Goal: Task Accomplishment & Management: Manage account settings

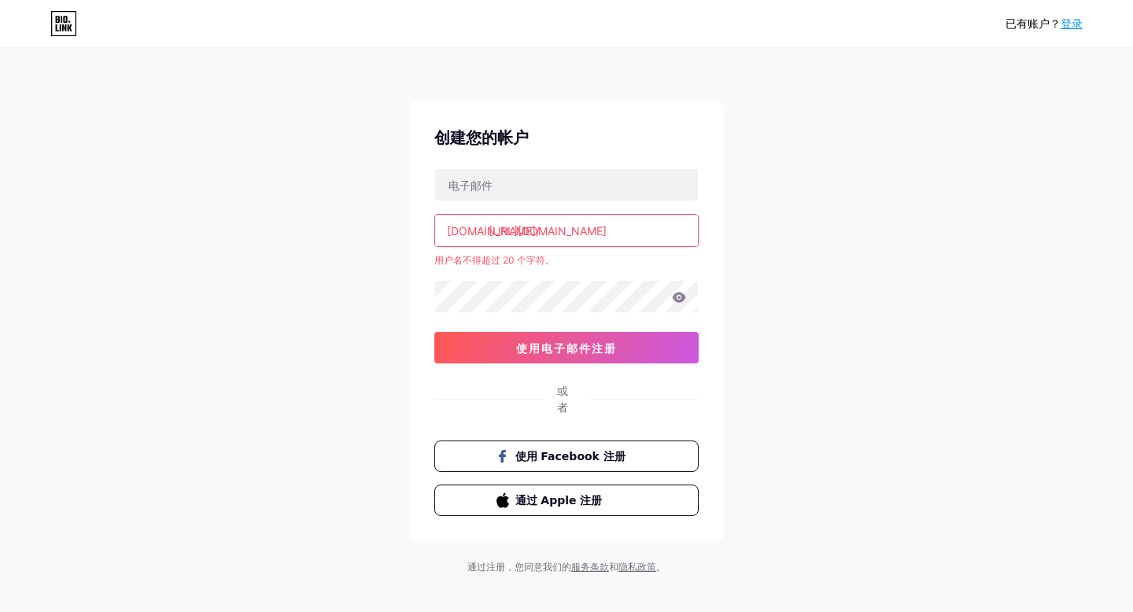
click at [953, 125] on div "已有账户？ 登录 创建您的帐户 [DOMAIN_NAME]/ [URL][DOMAIN_NAME] 用户名不得超过 20 个字符。 0cAFcWeA5Ogx9…" at bounding box center [566, 312] width 1133 height 624
click at [676, 230] on input "[URL][DOMAIN_NAME]" at bounding box center [566, 230] width 263 height 31
click at [678, 230] on input "[URL][DOMAIN_NAME]" at bounding box center [566, 230] width 263 height 31
click at [542, 235] on input "[URL][DOMAIN_NAME]" at bounding box center [566, 230] width 263 height 31
click at [500, 188] on input "text" at bounding box center [566, 184] width 263 height 31
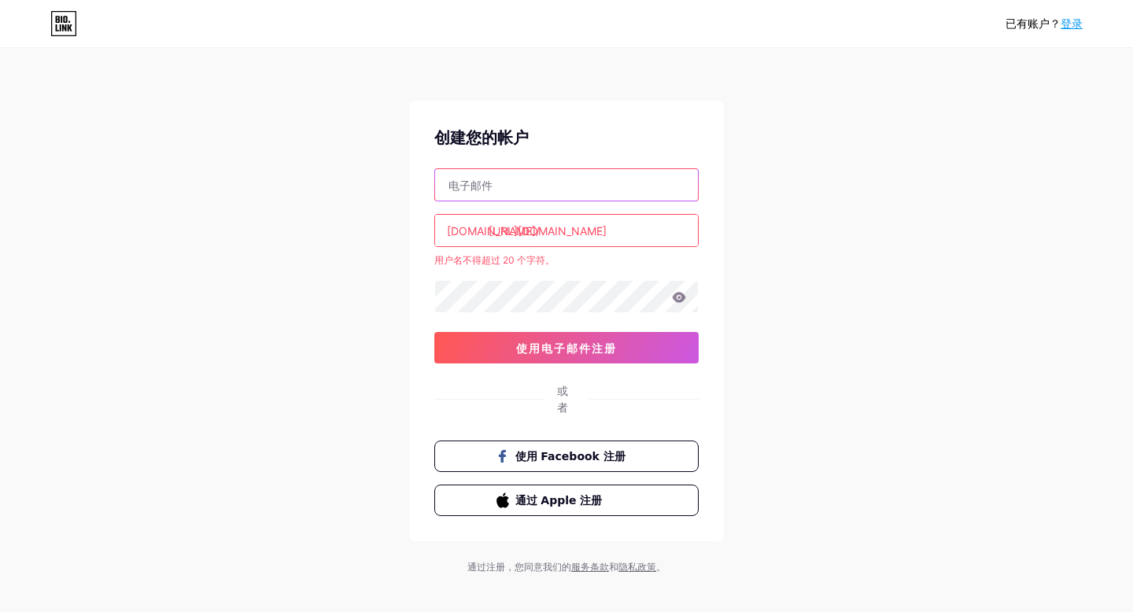
type input "[EMAIL_ADDRESS][DOMAIN_NAME]"
click at [778, 197] on div "已有账户？ 登录 创建您的帐户 [EMAIL_ADDRESS][DOMAIN_NAME] [DOMAIN_NAME]/ [URL][DOMAIN_NAME] …" at bounding box center [566, 312] width 1133 height 624
click at [498, 230] on input "[URL][DOMAIN_NAME]" at bounding box center [566, 230] width 263 height 31
drag, startPoint x: 488, startPoint y: 231, endPoint x: 1093, endPoint y: 238, distance: 604.8
click at [1092, 238] on div "已有账户？ 登录 创建您的帐户 [EMAIL_ADDRESS][DOMAIN_NAME] [DOMAIN_NAME]/ [URL][DOMAIN_NAME] …" at bounding box center [566, 312] width 1133 height 624
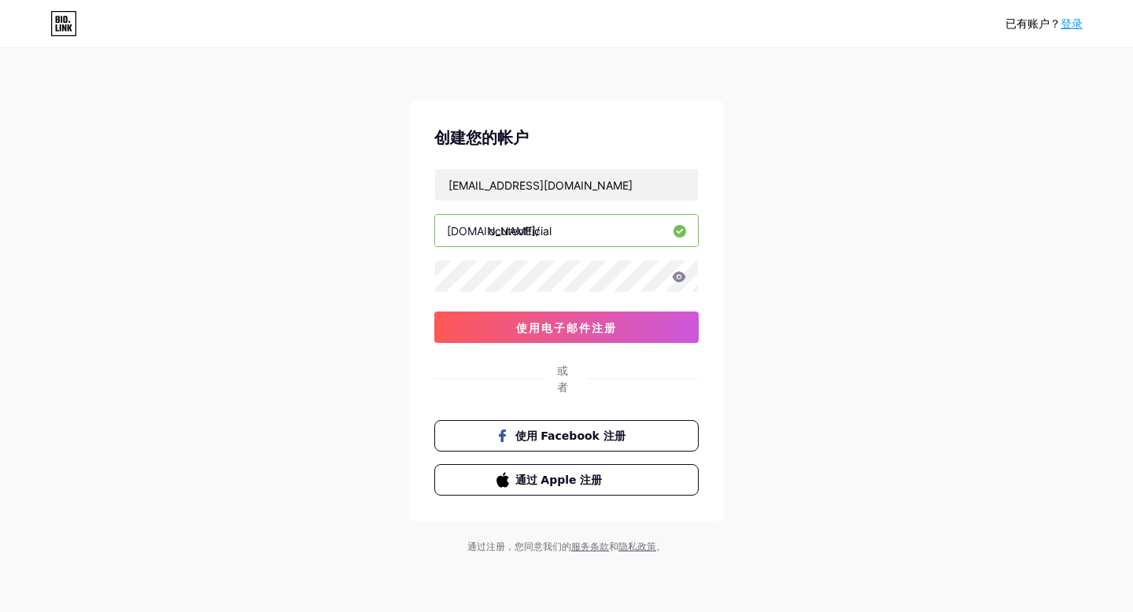
click at [514, 235] on input "ocuteofficial" at bounding box center [566, 230] width 263 height 31
type input "ocute_official"
click at [684, 278] on icon at bounding box center [679, 276] width 14 height 11
click at [623, 320] on button "使用电子邮件注册" at bounding box center [566, 326] width 264 height 31
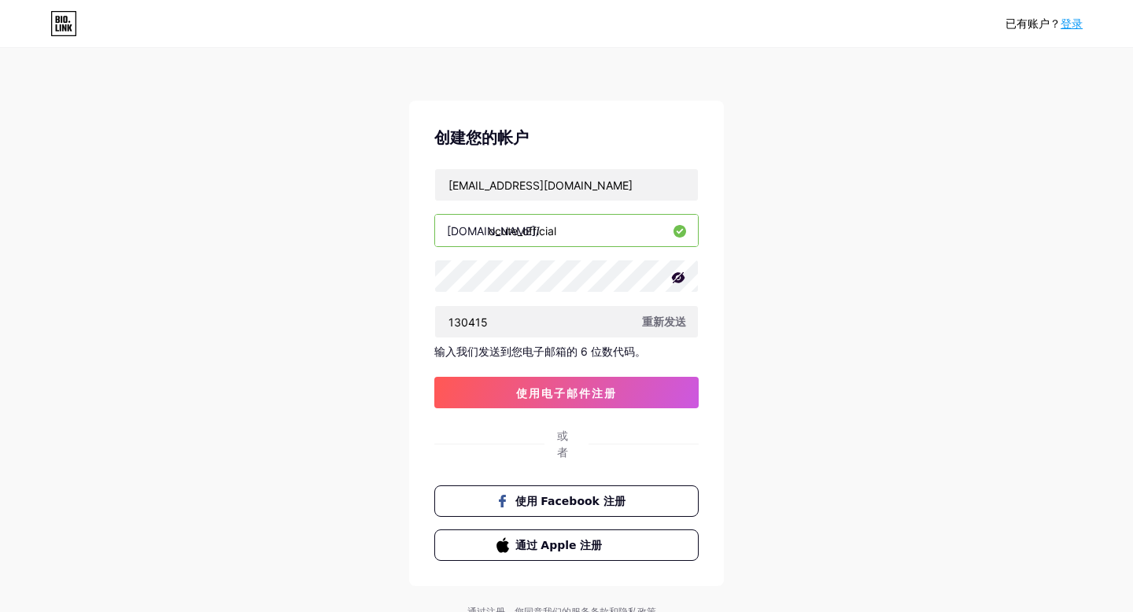
type input "130415"
click at [644, 389] on button "使用电子邮件注册" at bounding box center [566, 392] width 264 height 31
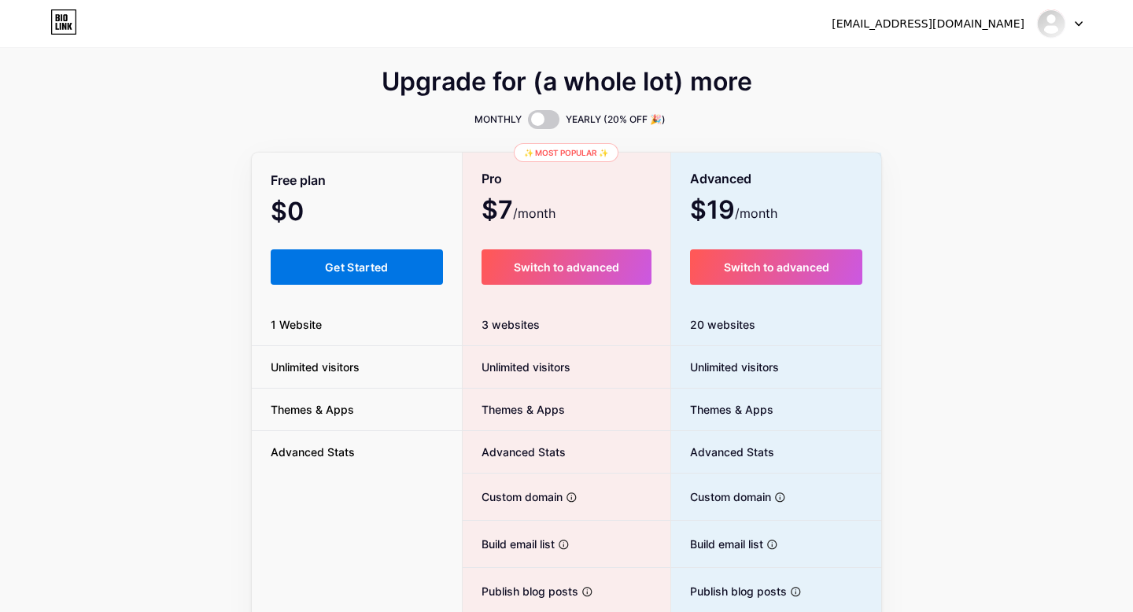
click at [380, 275] on button "Get Started" at bounding box center [357, 266] width 172 height 35
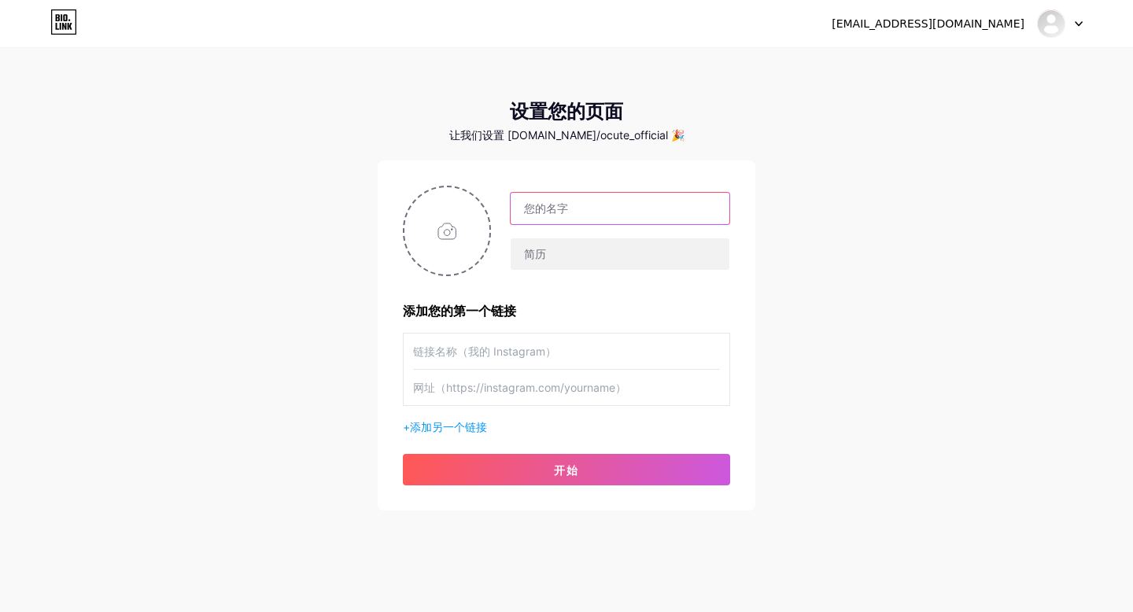
click at [592, 221] on input "text" at bounding box center [619, 208] width 219 height 31
type input "ocute_official"
click at [427, 228] on input "file" at bounding box center [446, 230] width 85 height 87
click at [435, 259] on input "file" at bounding box center [446, 230] width 85 height 87
type input "C:\fakepath\微信图片_2025-08-15_130916_126.jpg"
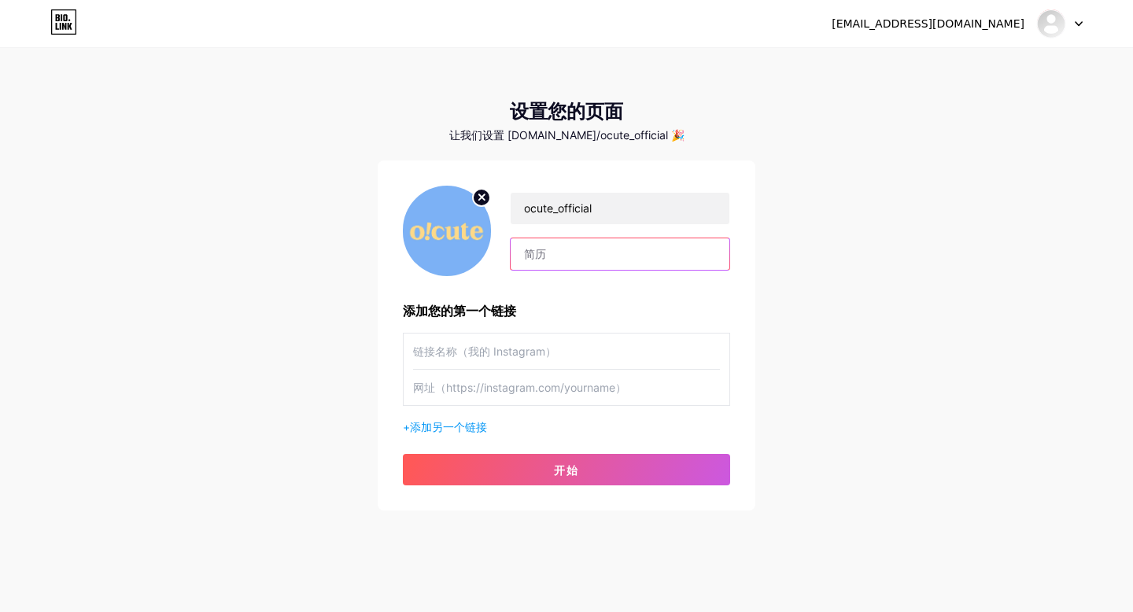
click at [552, 260] on input "text" at bounding box center [619, 253] width 219 height 31
click at [489, 344] on input "text" at bounding box center [566, 350] width 307 height 35
paste input "[URL][DOMAIN_NAME][DOMAIN_NAME]"
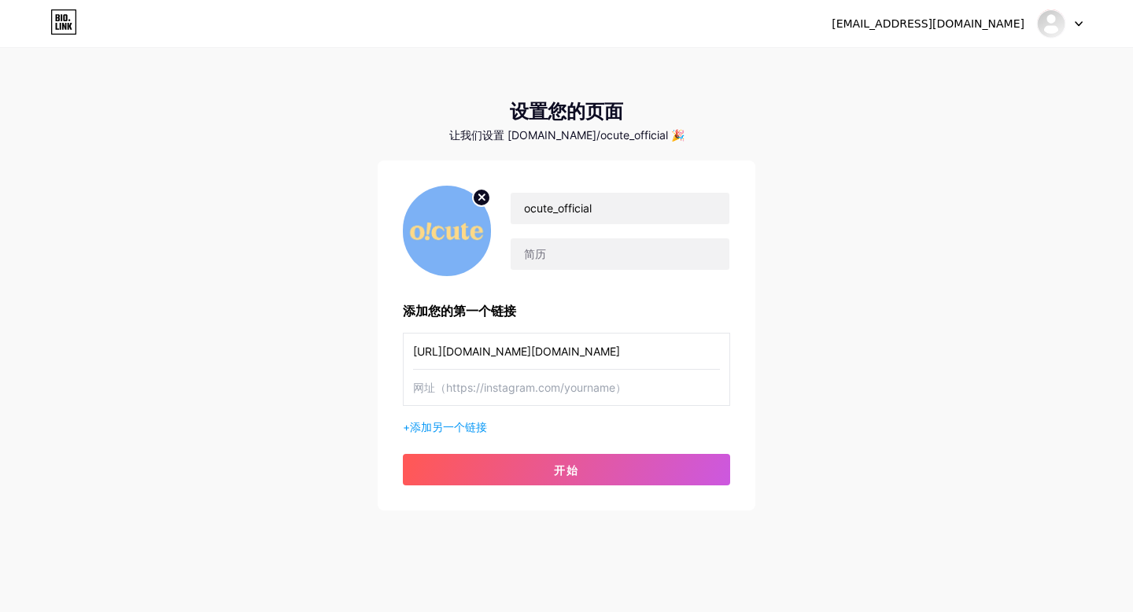
type input "[URL][DOMAIN_NAME][DOMAIN_NAME]"
click at [569, 385] on input "text" at bounding box center [566, 387] width 307 height 35
paste input "[URL][DOMAIN_NAME]"
type input "[URL][DOMAIN_NAME]"
click at [576, 429] on div "+ 添加另一个链接" at bounding box center [566, 426] width 327 height 17
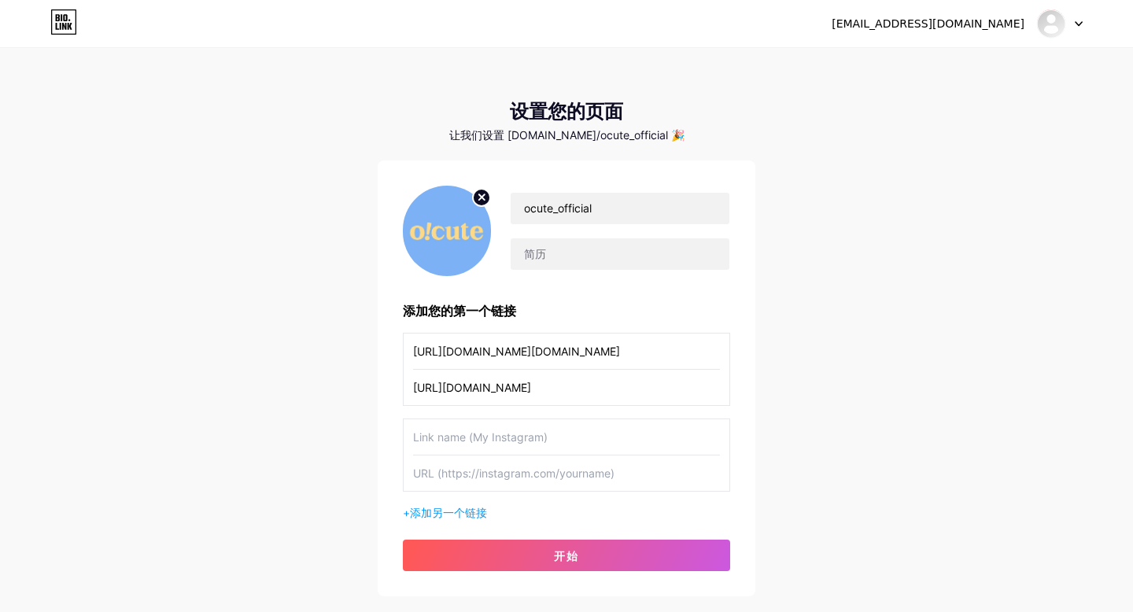
click at [617, 438] on input "text" at bounding box center [566, 436] width 307 height 35
click at [634, 308] on div "添加您的第一个链接" at bounding box center [566, 310] width 327 height 19
click at [591, 248] on input "text" at bounding box center [619, 253] width 219 height 31
paste input "🐾 台灣也可寄送｜毛孩療癒好物 🌿 生活質感 × 寵物快樂 🛒 點擊下方連結逛逛"
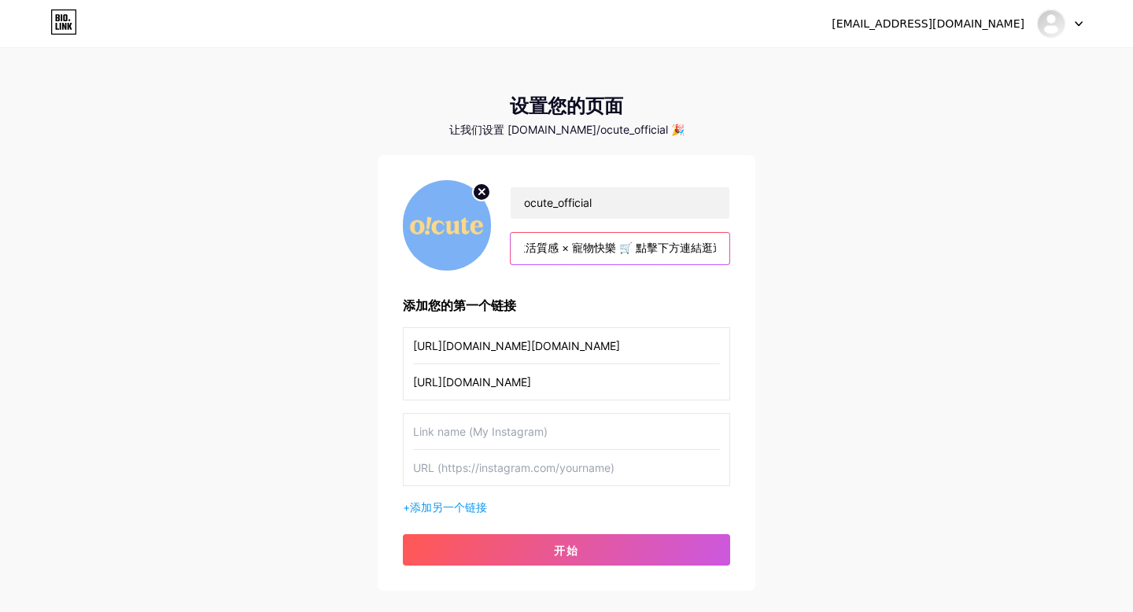
click at [548, 254] on input "🐾 台灣也可寄送｜毛孩療癒好物 🌿 生活質感 × 寵物快樂 🛒 點擊下方連結逛逛" at bounding box center [619, 248] width 219 height 31
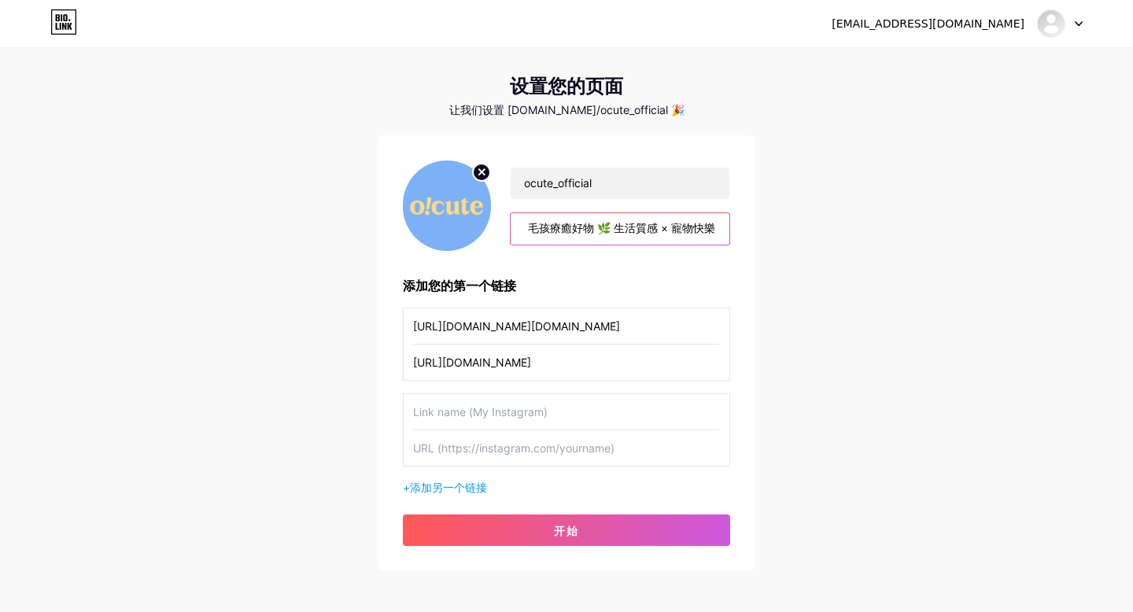
scroll to position [20, 0]
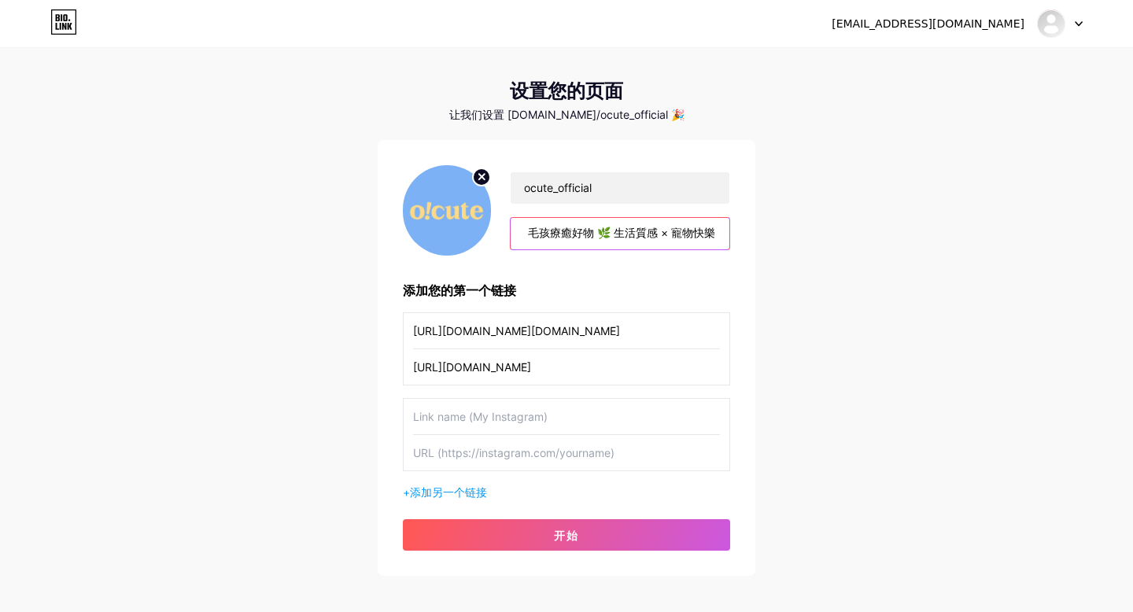
click at [569, 233] on input "🐾 台灣也可寄送｜毛孩療癒好物 🌿 生活質感 × 寵物快樂 🛒 點擊下方連結逛逛" at bounding box center [619, 233] width 219 height 31
click at [569, 234] on input "🐾 台灣也可寄送｜毛孩療癒好物 🌿 生活質感 × 寵物快樂 🛒 點擊下方連結逛逛" at bounding box center [619, 233] width 219 height 31
type input "🐾 台灣也可寄送｜毛孩療好物 🌿 生活質感 × 寵物快樂 🛒 點擊下方連結逛逛"
click at [650, 232] on input "🐾 台灣也可寄送｜毛孩療好物 🌿 生活質感 × 寵物快樂 🛒 點擊下方連結逛逛" at bounding box center [619, 233] width 219 height 31
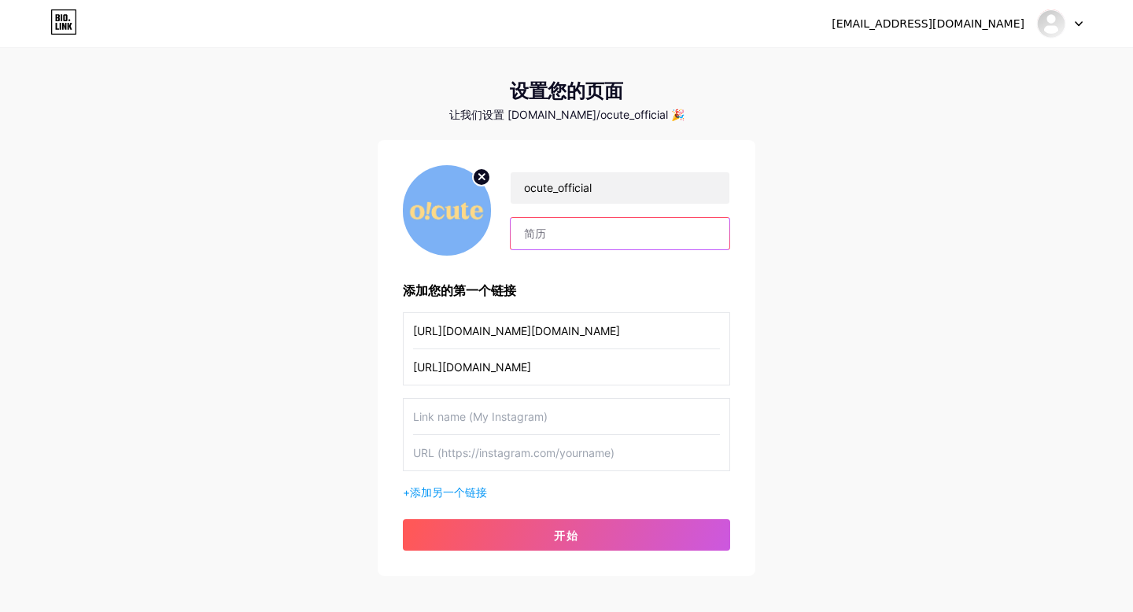
paste input "貓咪生活好物"
paste input "台灣也能輕鬆入手療癒抓抓墊 🐾"
click at [668, 230] on input "貓咪生活好物|台灣也能輕鬆入手療癒抓抓墊 🐾" at bounding box center [619, 233] width 219 height 31
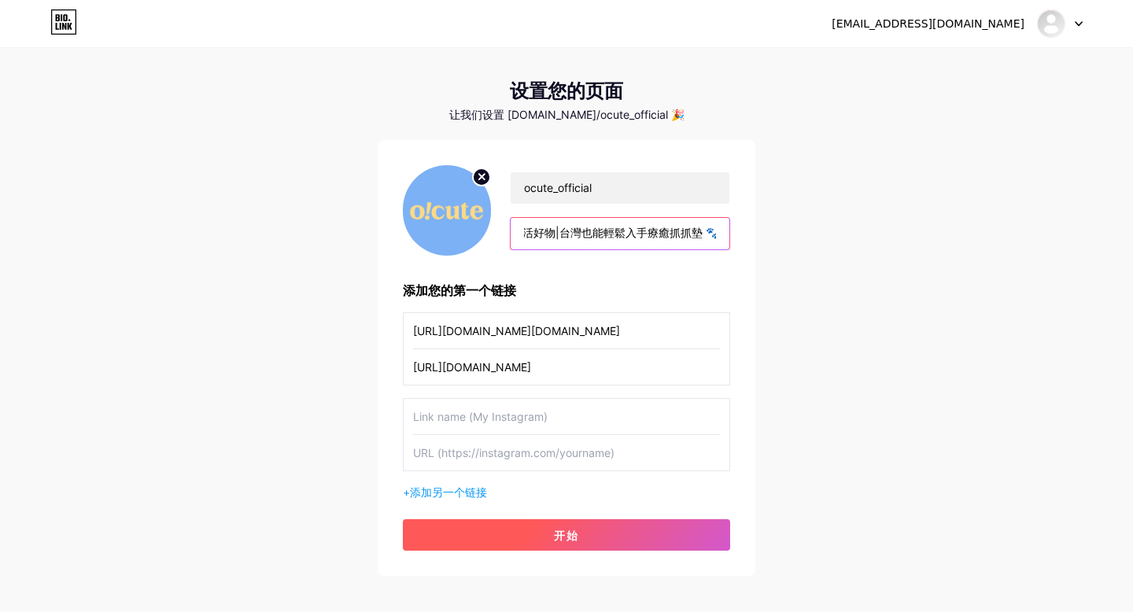
type input "貓咪生活好物|台灣也能輕鬆入手療癒抓抓墊 🐾"
click at [514, 539] on button "开始" at bounding box center [566, 534] width 327 height 31
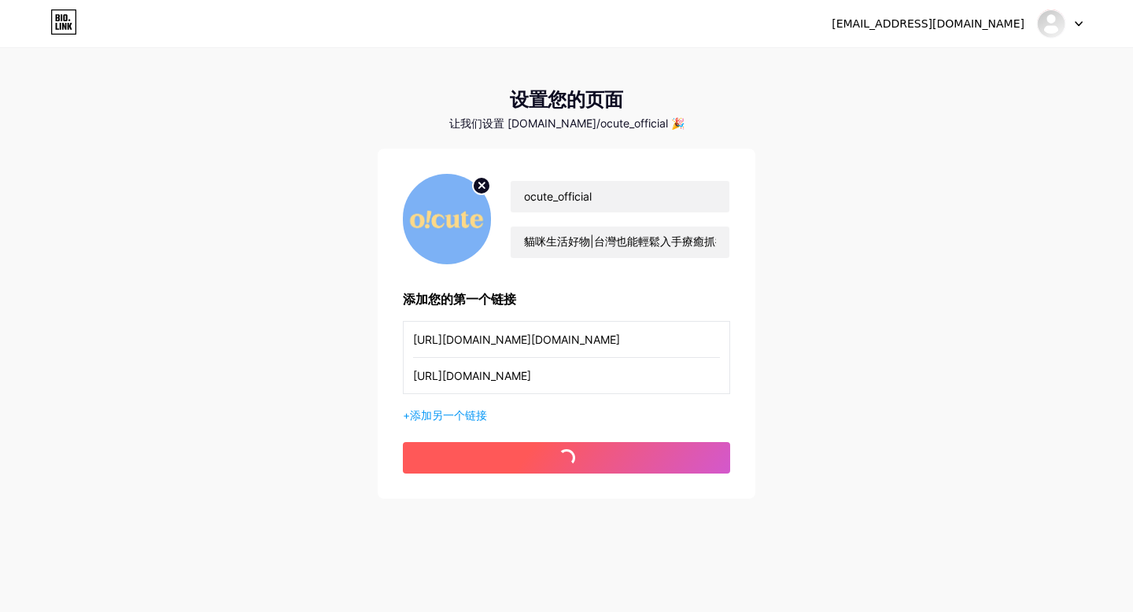
scroll to position [12, 0]
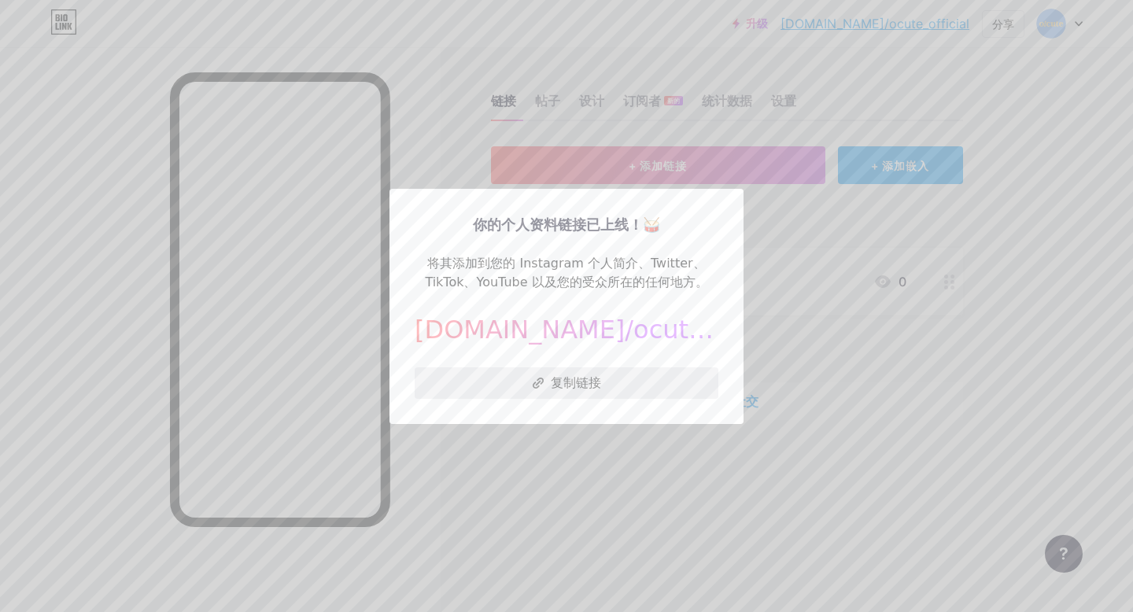
click at [595, 389] on font "复制链接" at bounding box center [576, 382] width 50 height 16
click at [603, 443] on div at bounding box center [566, 306] width 1133 height 612
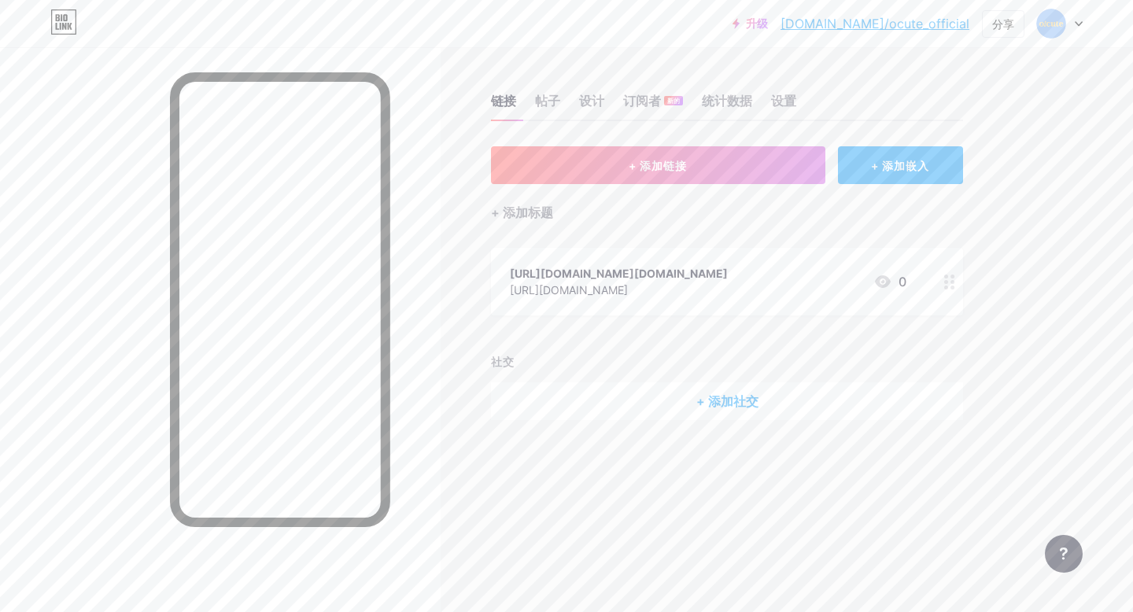
drag, startPoint x: 670, startPoint y: 288, endPoint x: 670, endPoint y: 257, distance: 30.7
click at [670, 257] on div "[URL][DOMAIN_NAME][DOMAIN_NAME] [URL][DOMAIN_NAME] 0" at bounding box center [727, 282] width 472 height 68
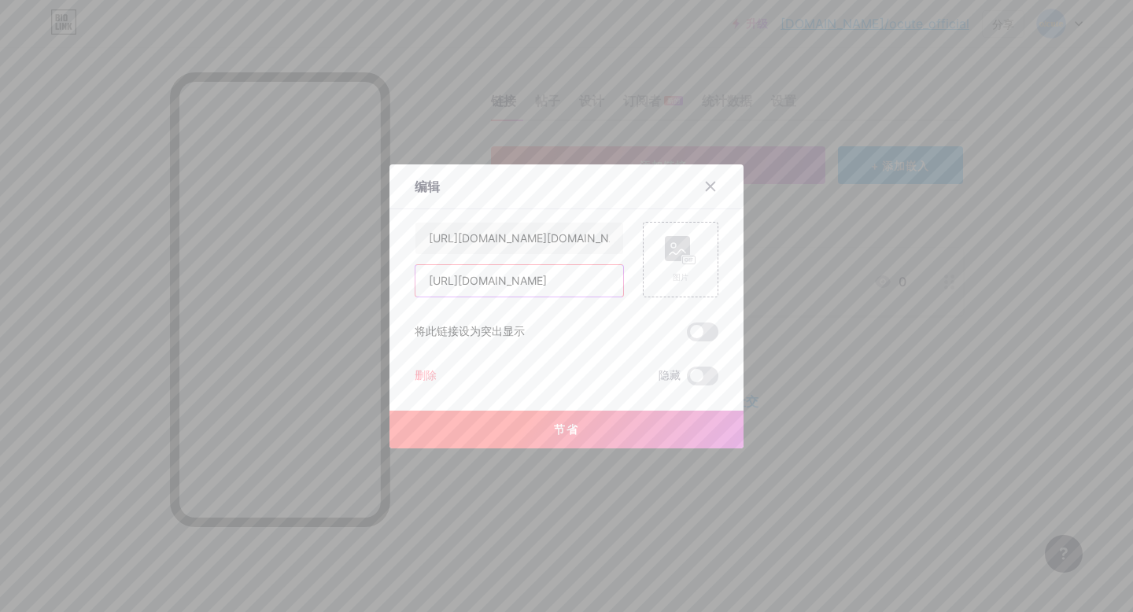
click at [506, 289] on input "[URL][DOMAIN_NAME]" at bounding box center [519, 280] width 208 height 31
click at [503, 236] on input "[URL][DOMAIN_NAME][DOMAIN_NAME]" at bounding box center [519, 238] width 208 height 31
click at [583, 343] on div "[URL][DOMAIN_NAME][DOMAIN_NAME] [URL][DOMAIN_NAME] 图片 将此链接设为突出显示 删除 隐藏 节省" at bounding box center [566, 304] width 304 height 164
click at [541, 230] on input "[URL][DOMAIN_NAME][DOMAIN_NAME]" at bounding box center [519, 238] width 208 height 31
click at [537, 275] on input "[URL][DOMAIN_NAME]" at bounding box center [519, 280] width 208 height 31
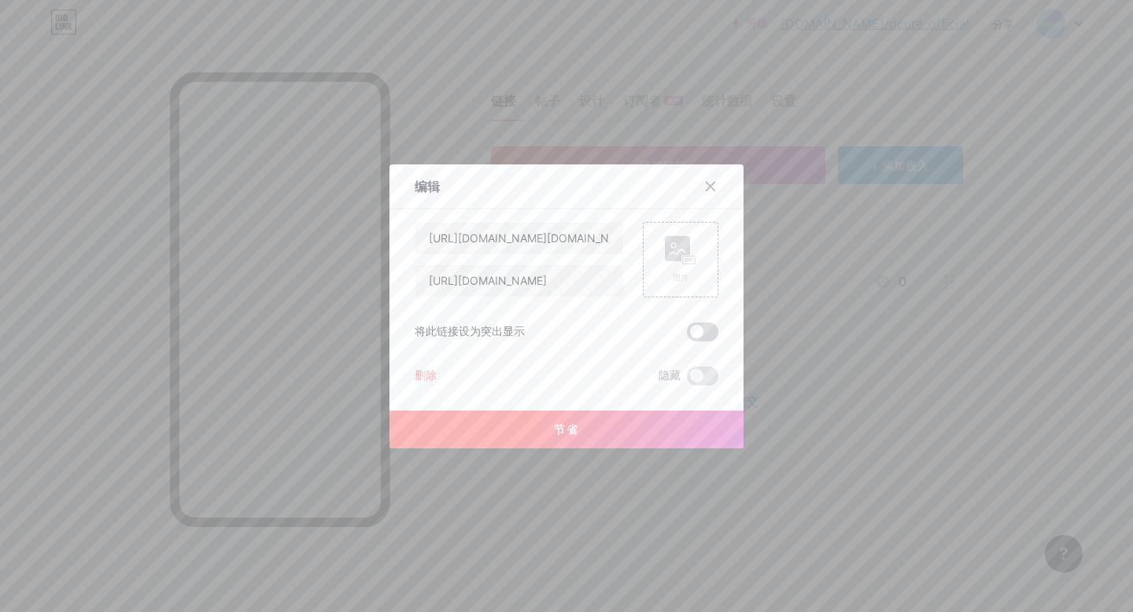
click at [696, 329] on span at bounding box center [702, 331] width 31 height 19
click at [687, 336] on input "checkbox" at bounding box center [687, 336] width 0 height 0
click at [546, 260] on div "[URL][DOMAIN_NAME][DOMAIN_NAME] [URL][DOMAIN_NAME]" at bounding box center [518, 260] width 209 height 76
click at [554, 273] on input "[URL][DOMAIN_NAME]" at bounding box center [519, 280] width 208 height 31
click at [562, 351] on div "[URL][DOMAIN_NAME][DOMAIN_NAME] [URL][DOMAIN_NAME] 图片 将此链接设为突出显示 删除 隐藏 节省" at bounding box center [566, 304] width 304 height 164
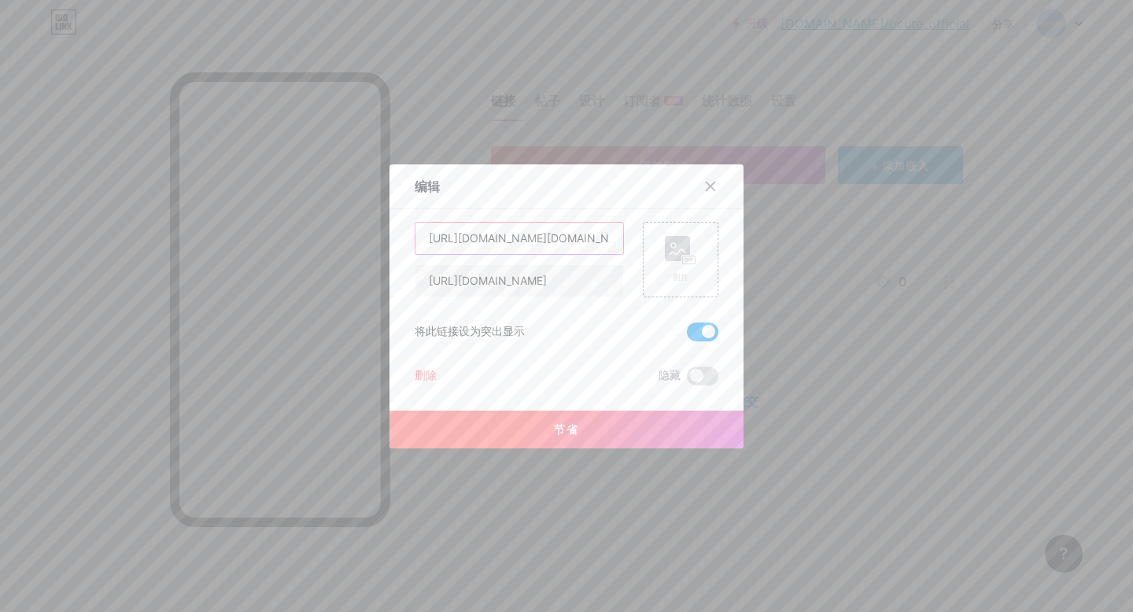
click at [511, 242] on input "[URL][DOMAIN_NAME][DOMAIN_NAME]" at bounding box center [519, 238] width 208 height 31
click at [702, 182] on div at bounding box center [710, 186] width 28 height 28
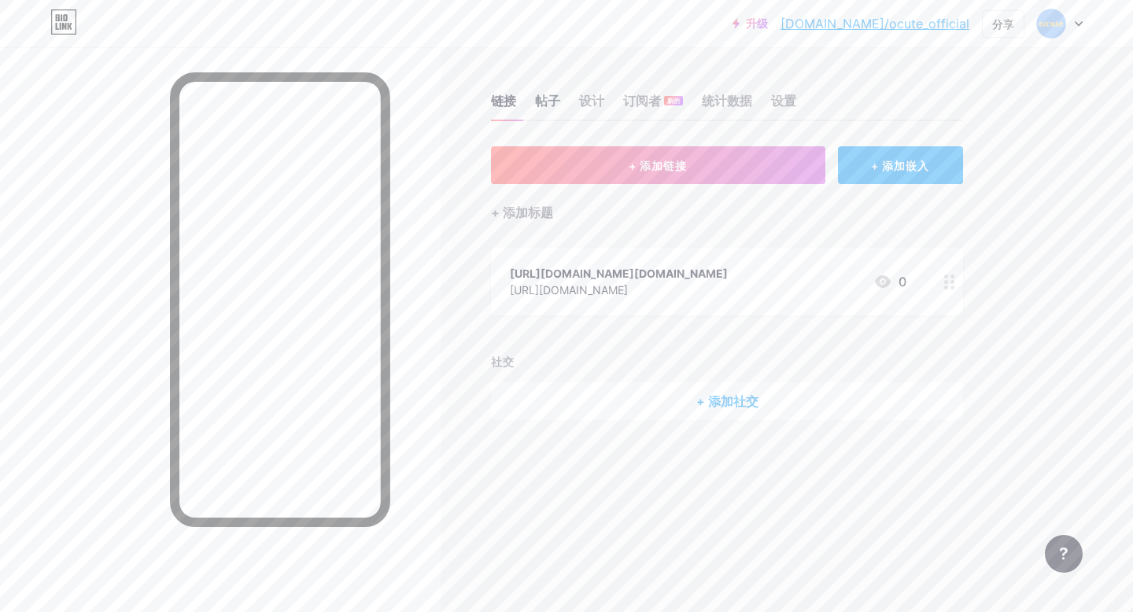
click at [549, 102] on font "帖子" at bounding box center [547, 101] width 25 height 16
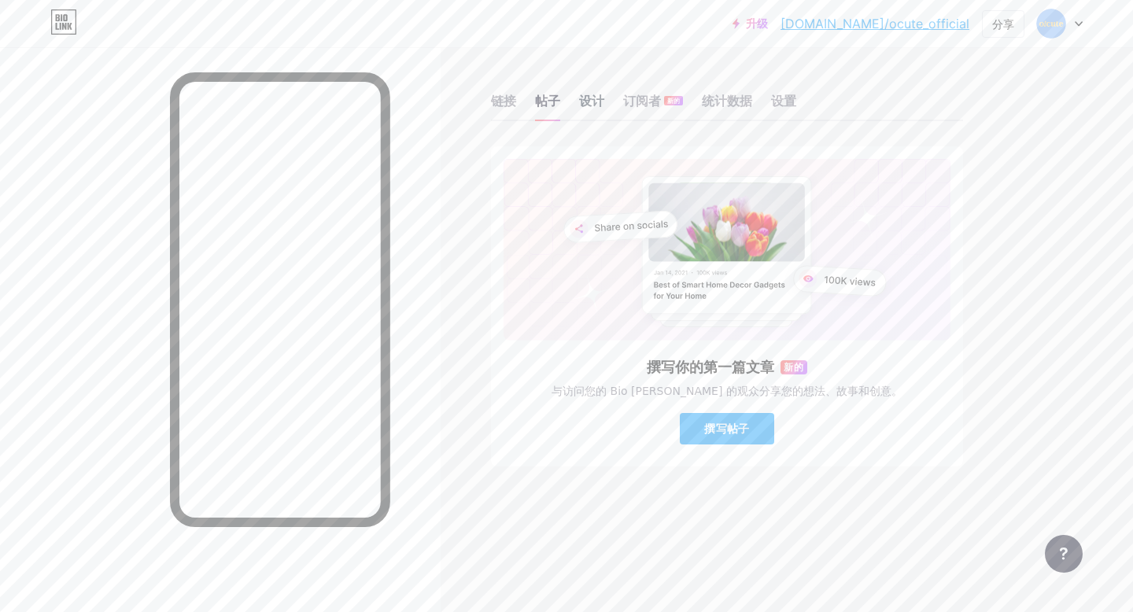
click at [596, 100] on font "设计" at bounding box center [591, 101] width 25 height 16
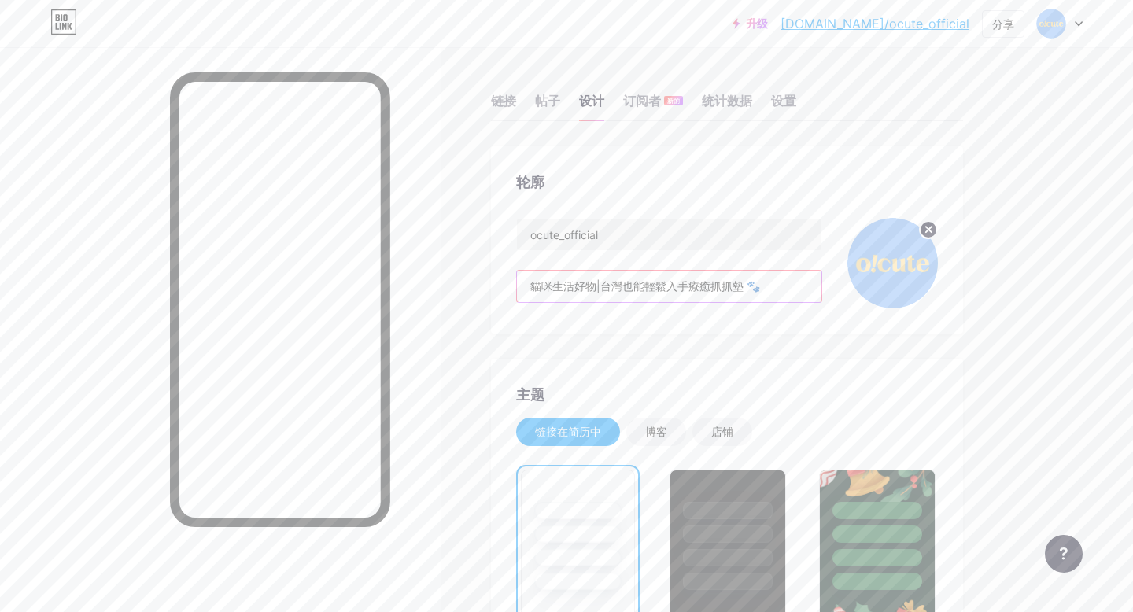
click at [601, 284] on input "貓咪生活好物|台灣也能輕鬆入手療癒抓抓墊 🐾" at bounding box center [669, 286] width 304 height 31
drag, startPoint x: 777, startPoint y: 286, endPoint x: 602, endPoint y: 285, distance: 174.6
click at [602, 285] on input "貓咪生活好物|台灣也能輕鬆入手療癒抓抓墊 🐾" at bounding box center [669, 286] width 304 height 31
drag, startPoint x: 604, startPoint y: 283, endPoint x: 519, endPoint y: 282, distance: 84.9
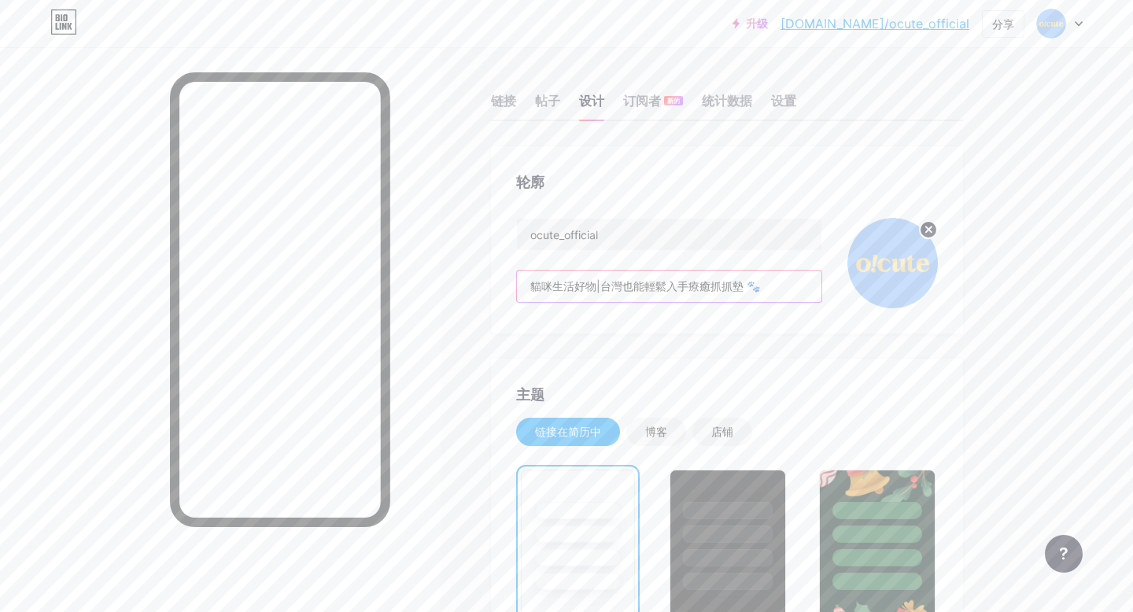
click at [519, 282] on input "貓咪生活好物|台灣也能輕鬆入手療癒抓抓墊 🐾" at bounding box center [669, 286] width 304 height 31
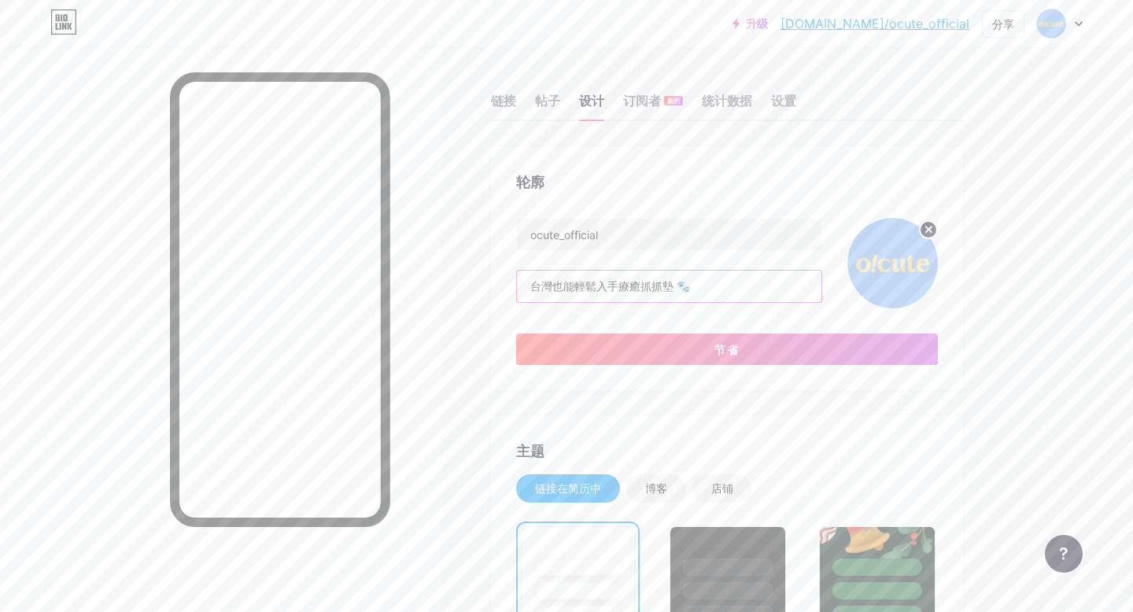
drag, startPoint x: 615, startPoint y: 285, endPoint x: 724, endPoint y: 286, distance: 108.5
click at [724, 286] on input "台灣也能輕鬆入手療癒抓抓墊 🐾" at bounding box center [669, 286] width 304 height 31
paste input "貓咪生活好物"
click at [597, 287] on input "台灣也能輕鬆貓咪生活好物" at bounding box center [669, 286] width 304 height 31
paste input "入手"
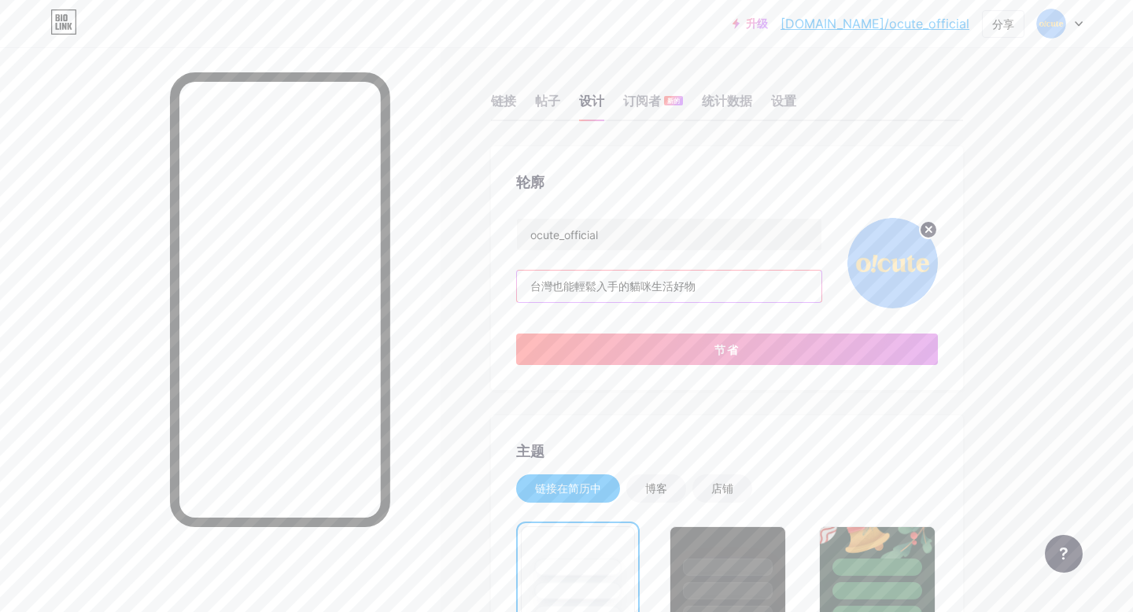
type input "台灣也能輕鬆入手的貓咪生活好物"
click at [690, 180] on div "轮廓" at bounding box center [727, 181] width 422 height 21
click at [746, 353] on button "节省" at bounding box center [727, 348] width 422 height 31
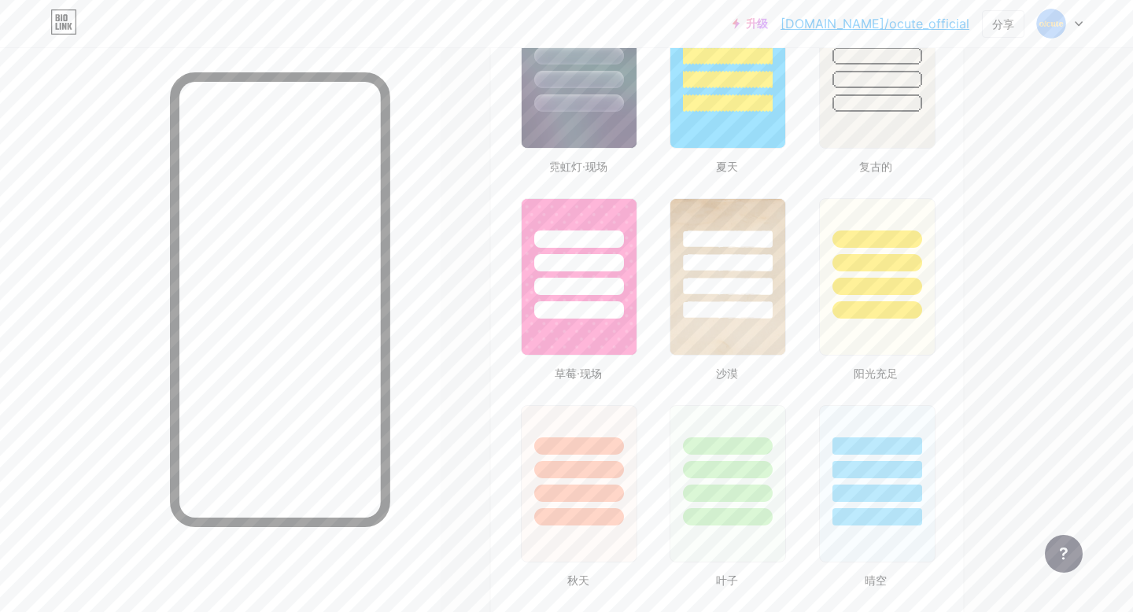
scroll to position [1118, 0]
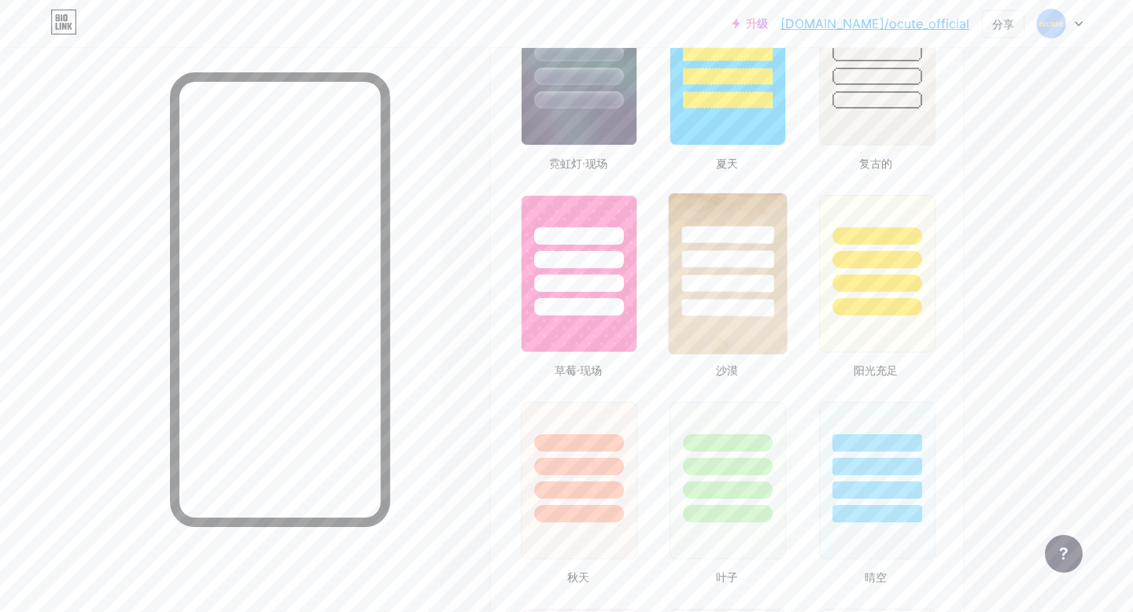
click at [714, 278] on div at bounding box center [727, 254] width 118 height 123
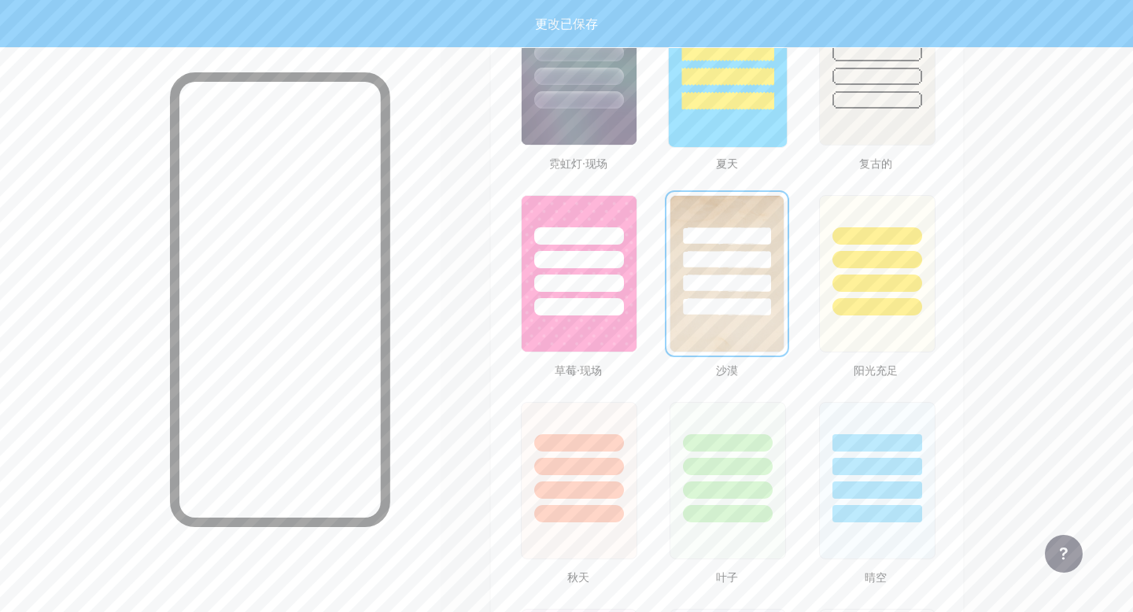
click at [705, 95] on div at bounding box center [728, 67] width 120 height 162
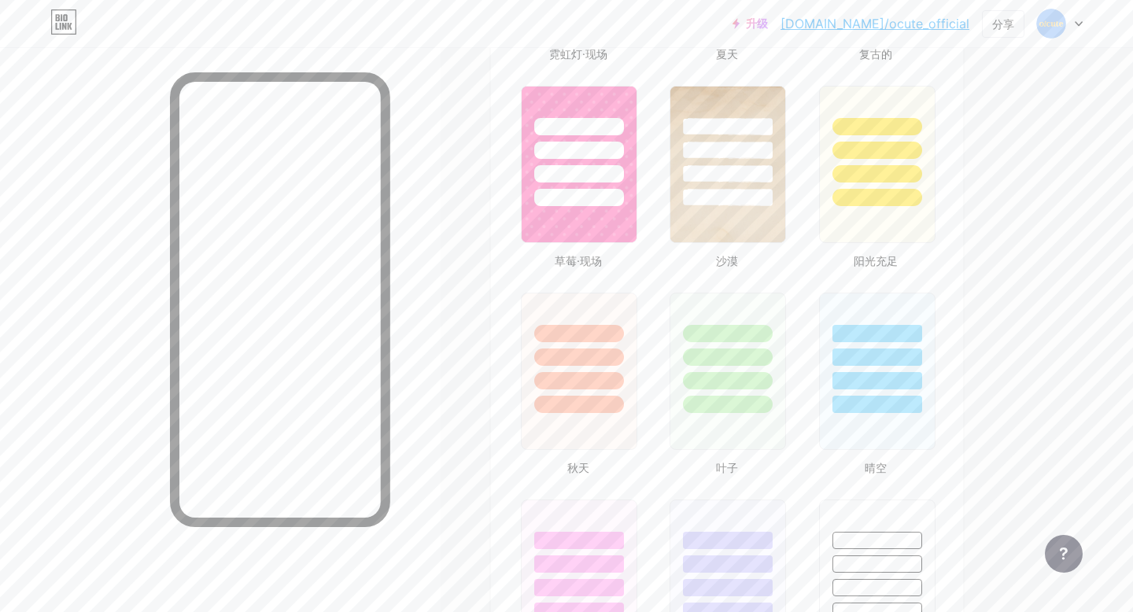
scroll to position [1371, 0]
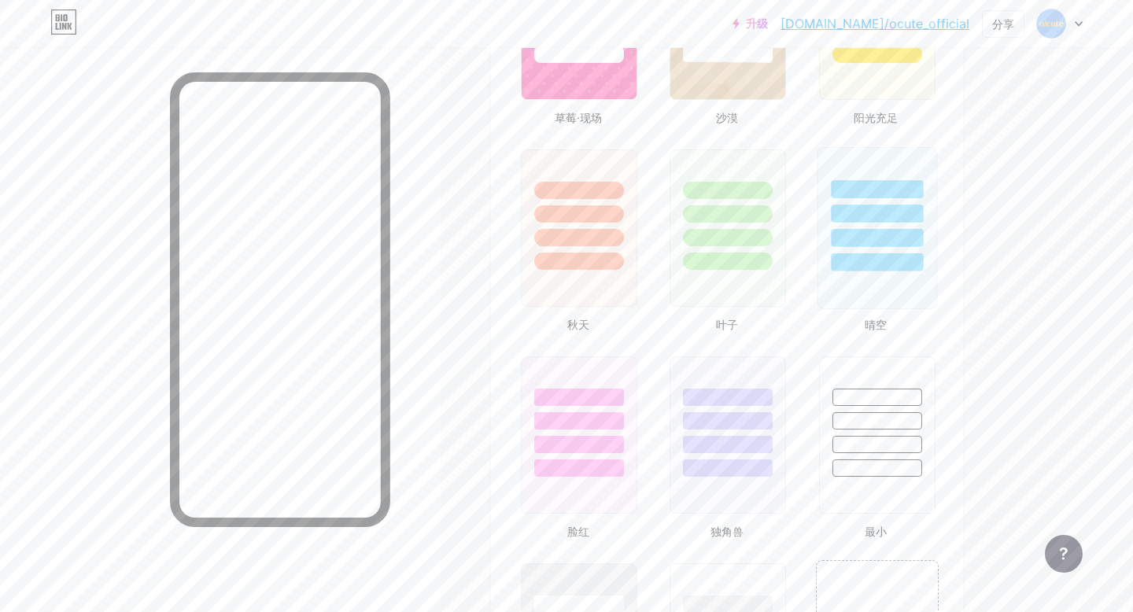
click at [843, 253] on div at bounding box center [877, 262] width 92 height 18
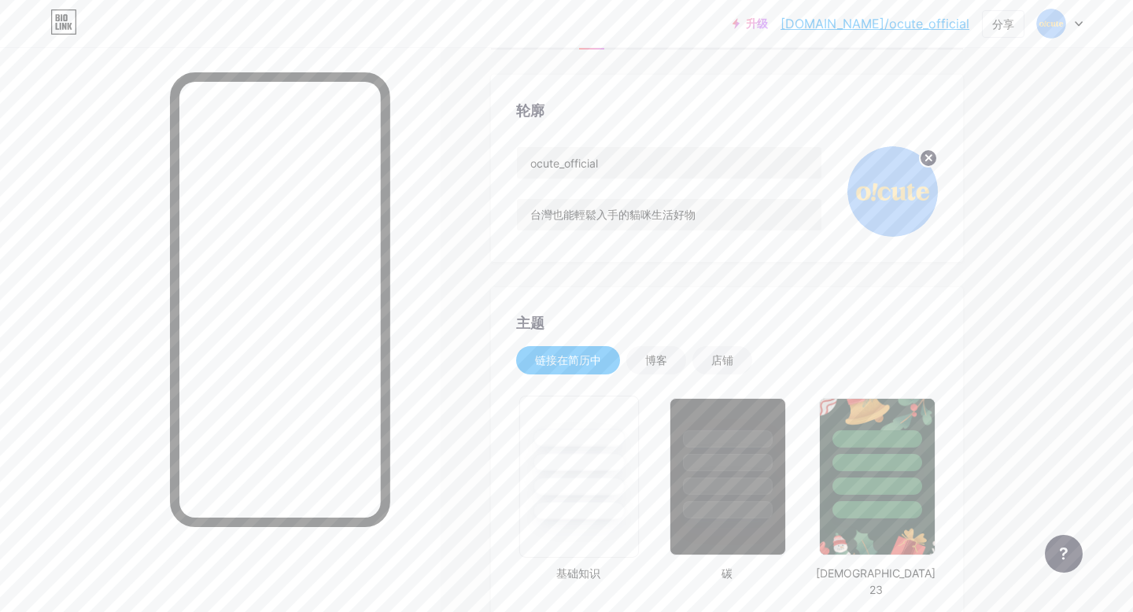
scroll to position [72, 0]
click at [694, 366] on div "店铺" at bounding box center [722, 359] width 60 height 28
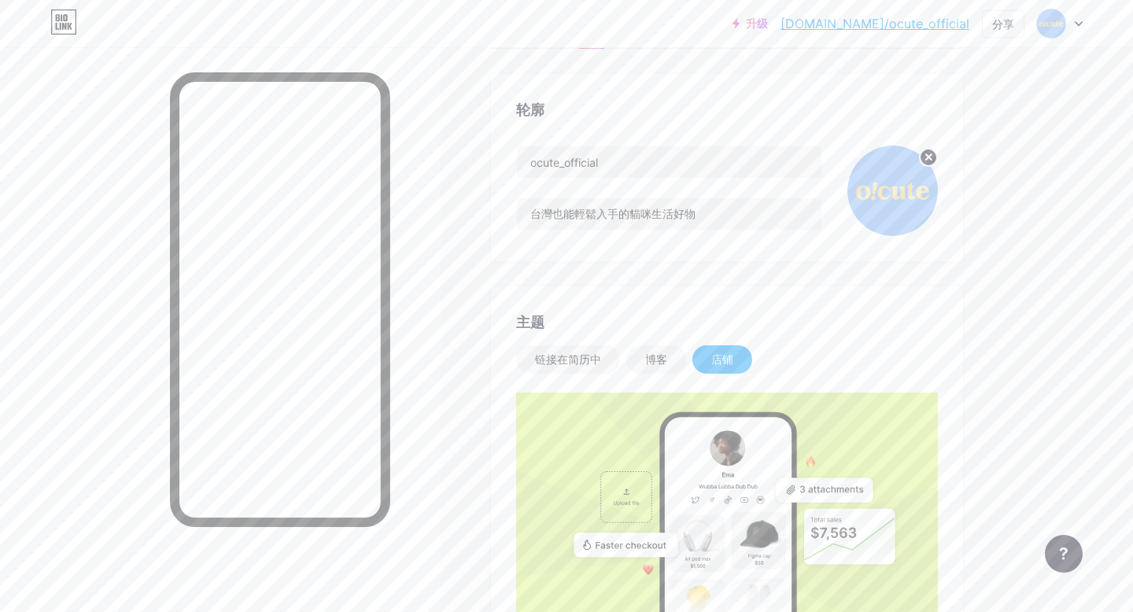
click at [722, 359] on font "店铺" at bounding box center [722, 358] width 22 height 13
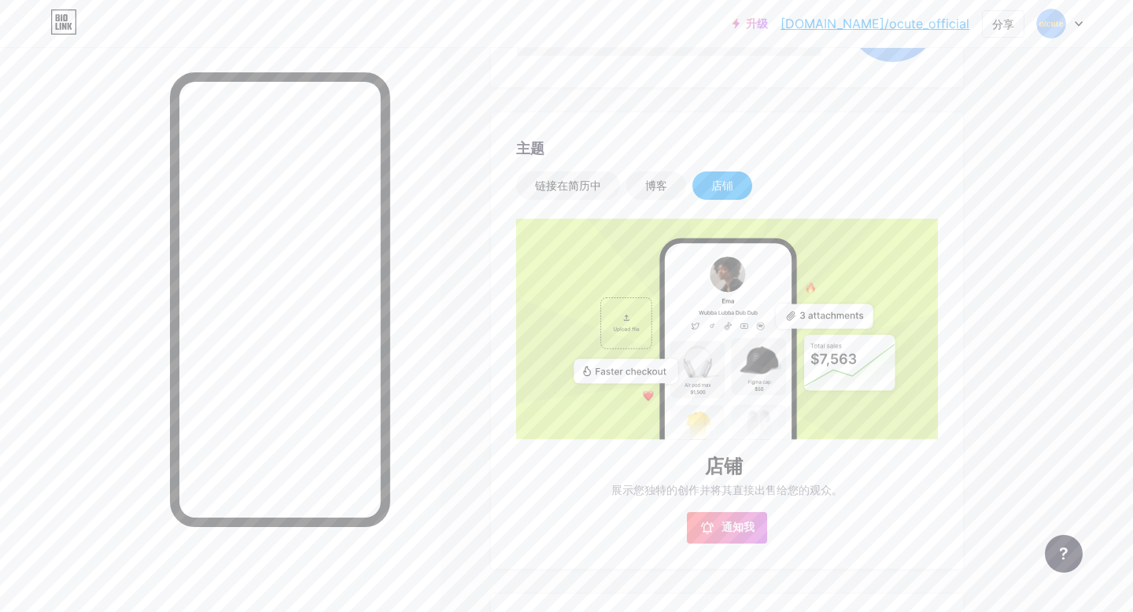
scroll to position [0, 0]
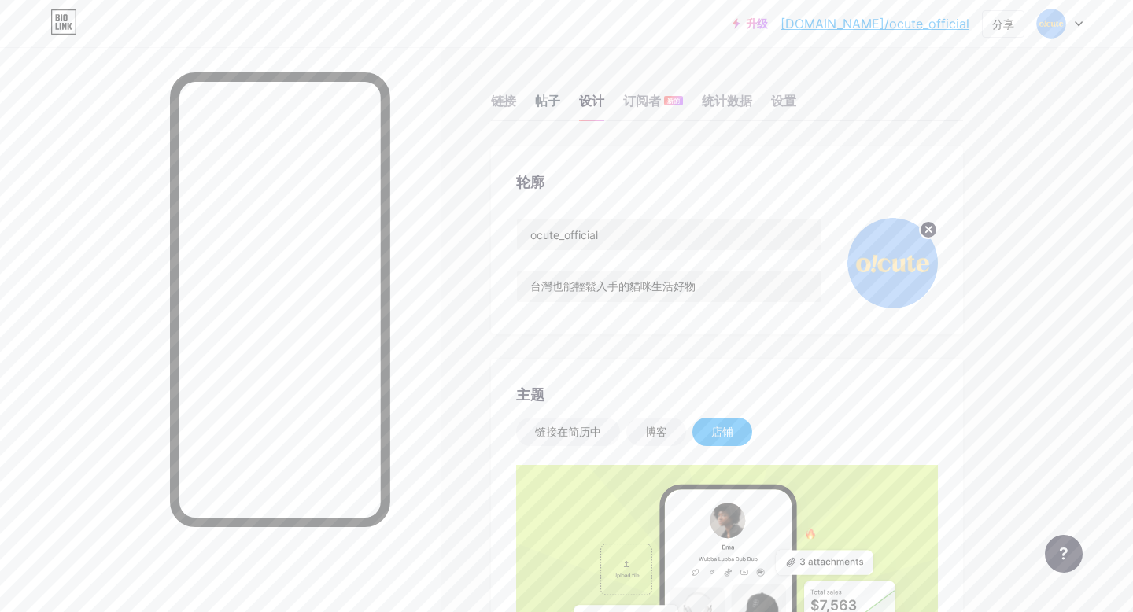
click at [544, 99] on font "帖子" at bounding box center [547, 101] width 25 height 16
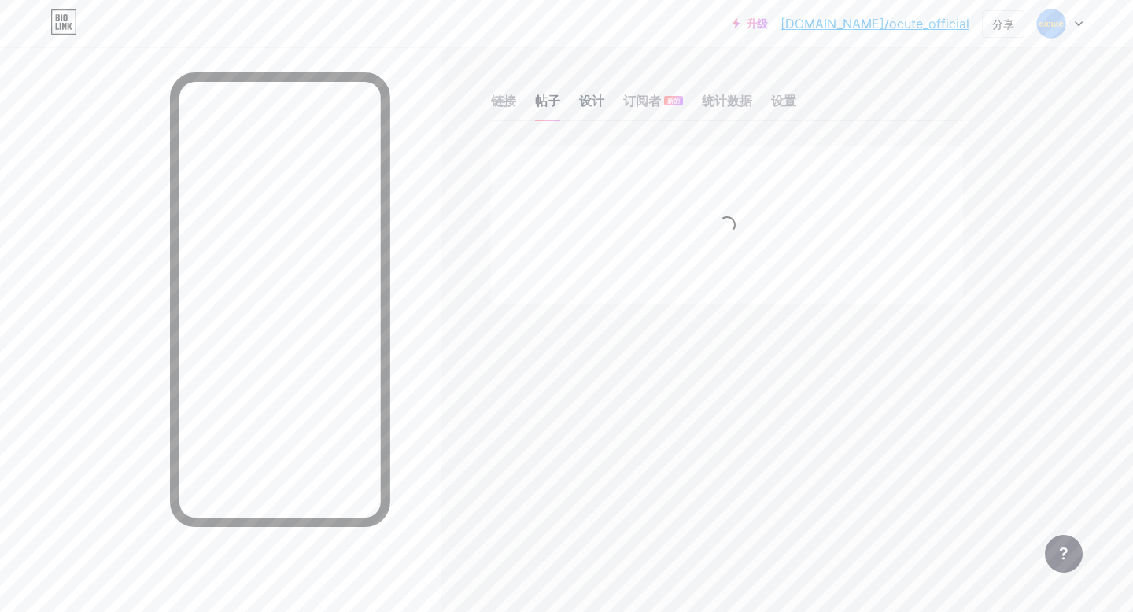
click at [584, 103] on font "设计" at bounding box center [591, 101] width 25 height 16
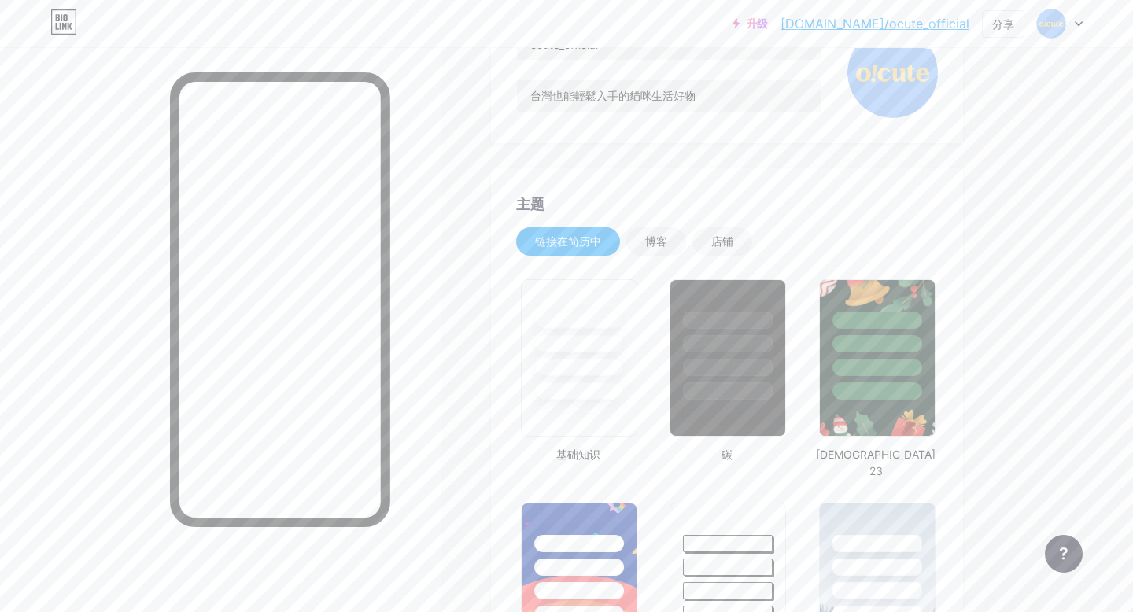
scroll to position [202, 0]
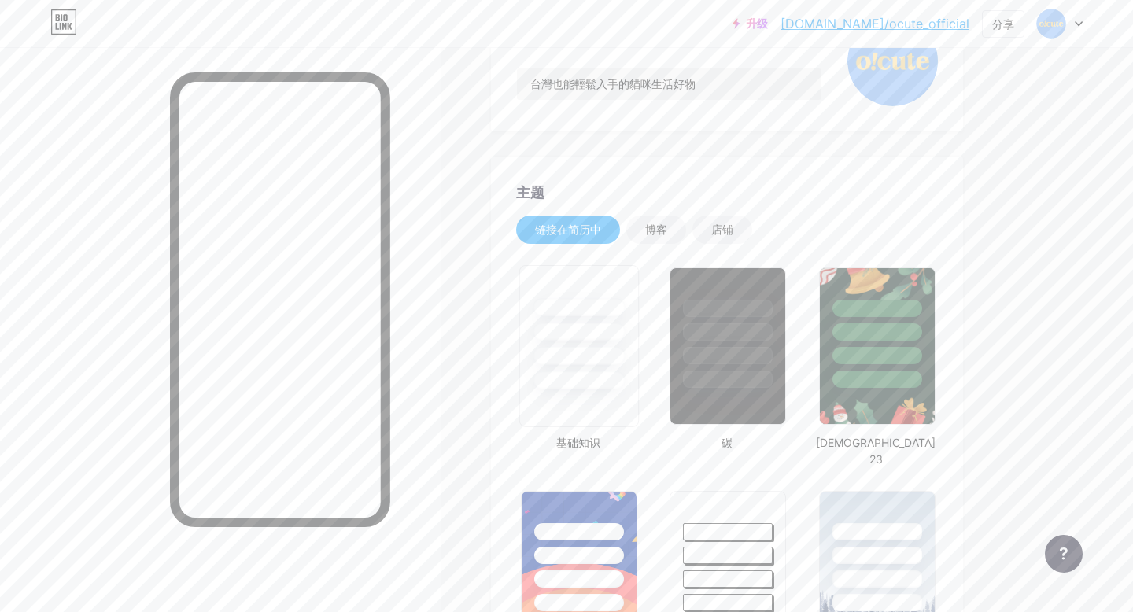
click at [561, 377] on div at bounding box center [578, 380] width 92 height 18
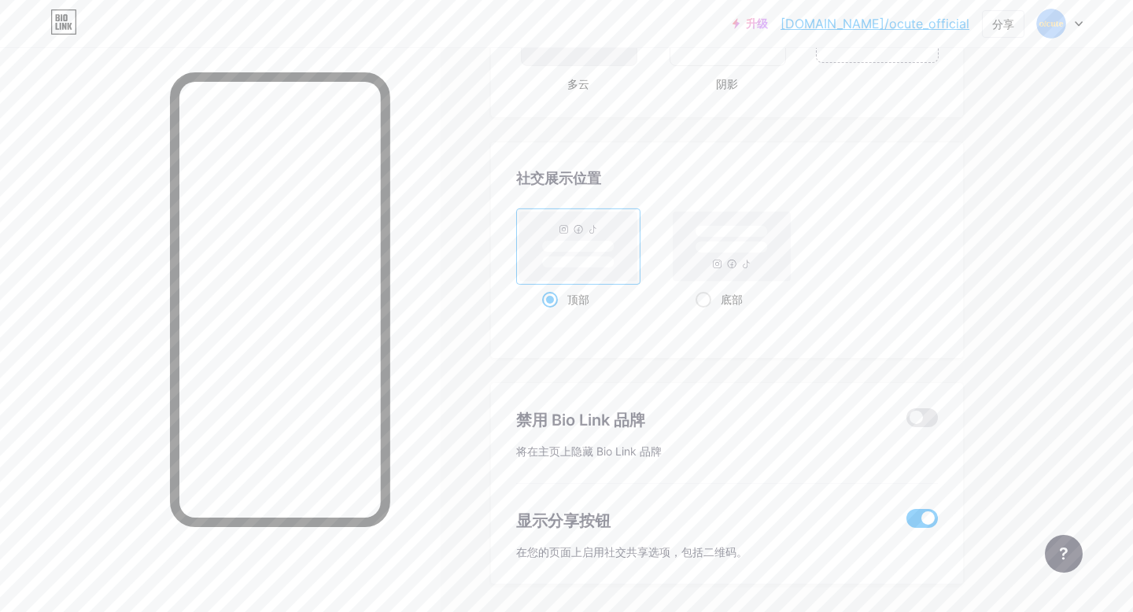
scroll to position [2029, 0]
click at [919, 404] on span at bounding box center [921, 413] width 31 height 19
click at [906, 418] on input "checkbox" at bounding box center [906, 418] width 0 height 0
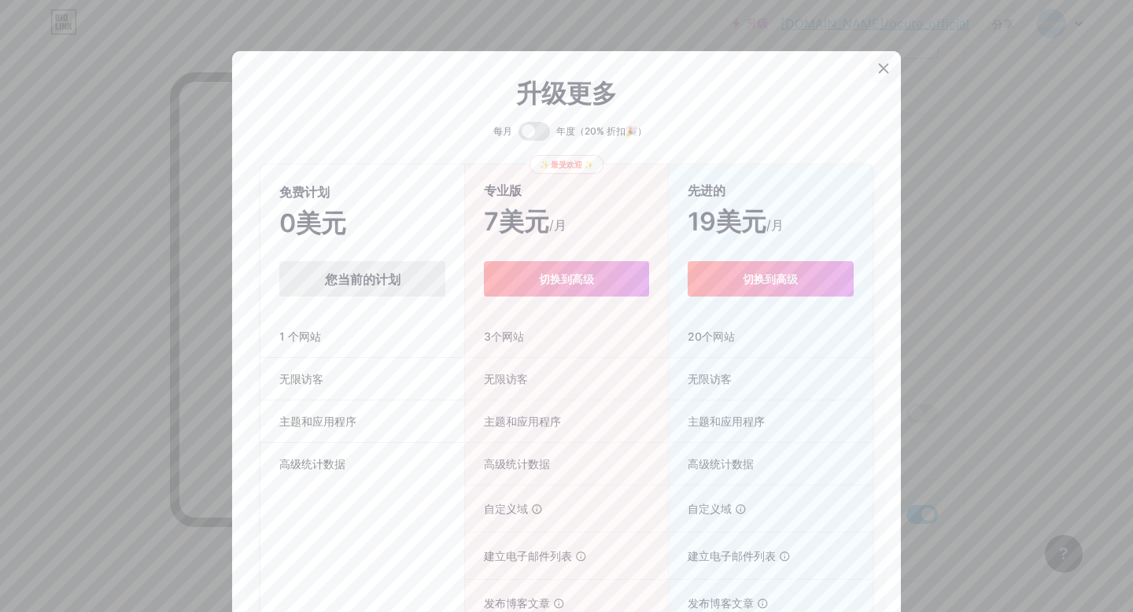
click at [886, 66] on icon at bounding box center [883, 68] width 13 height 13
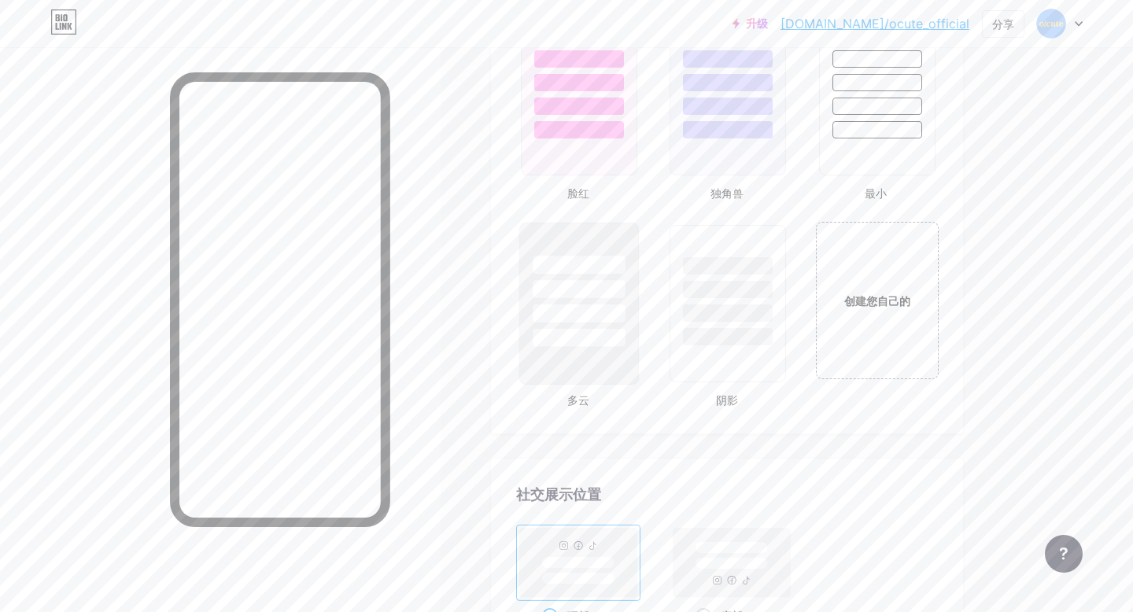
scroll to position [1688, 0]
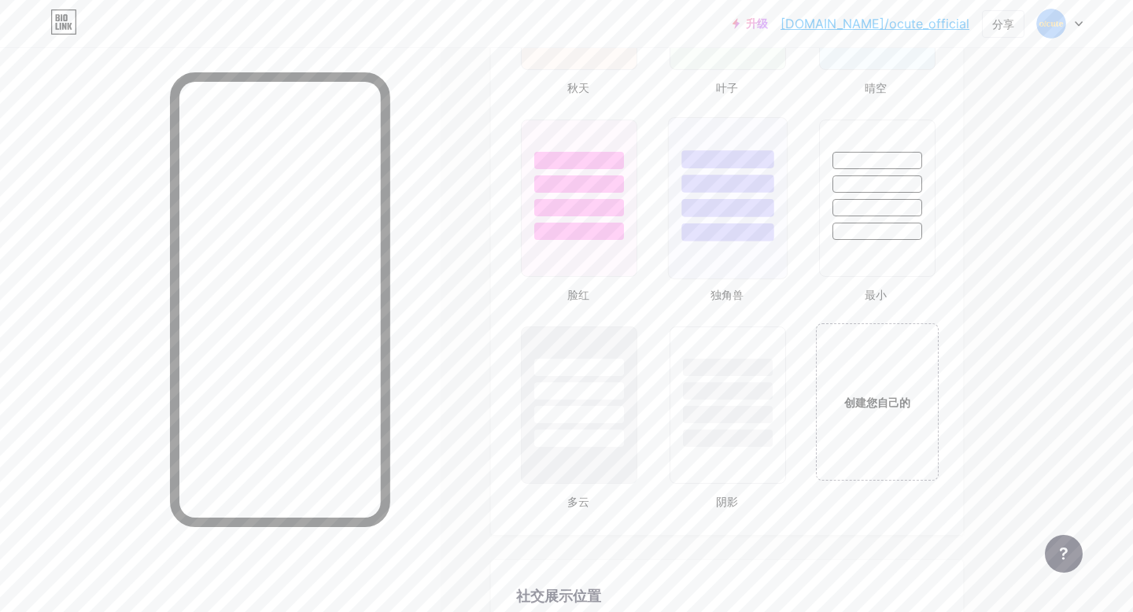
scroll to position [1427, 0]
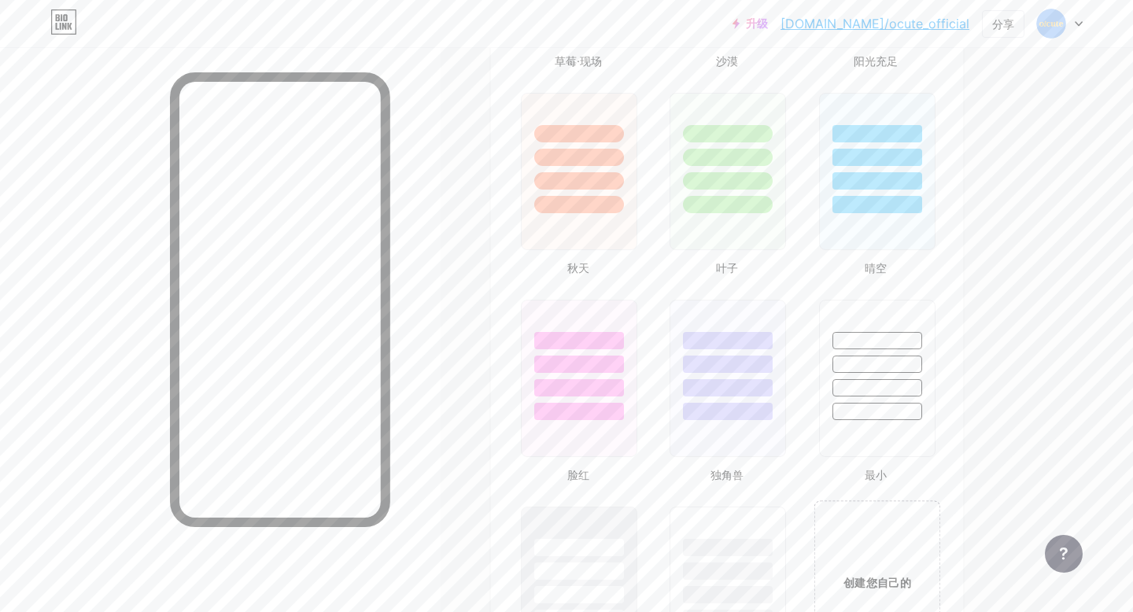
click at [872, 554] on div "创建您自己的" at bounding box center [876, 581] width 127 height 162
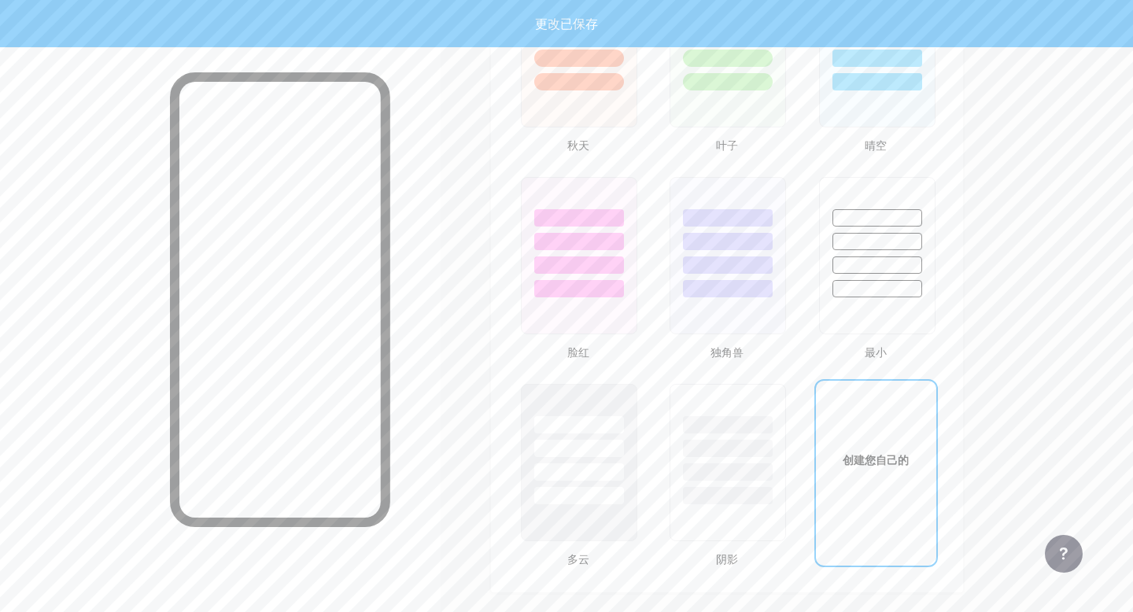
scroll to position [2088, 0]
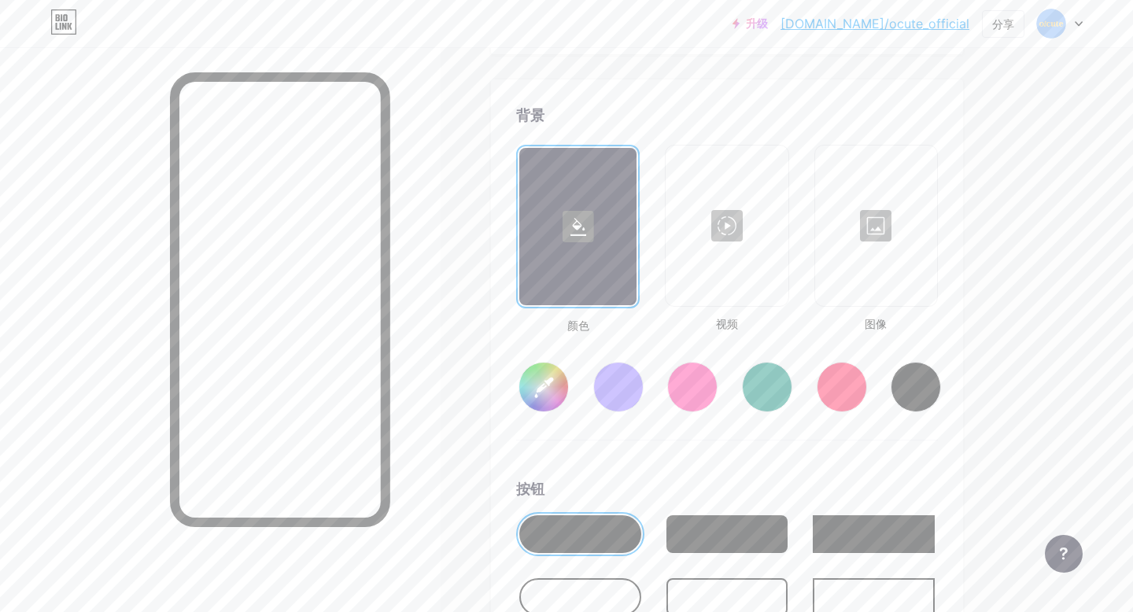
type input "#ffffff"
type input "#000000"
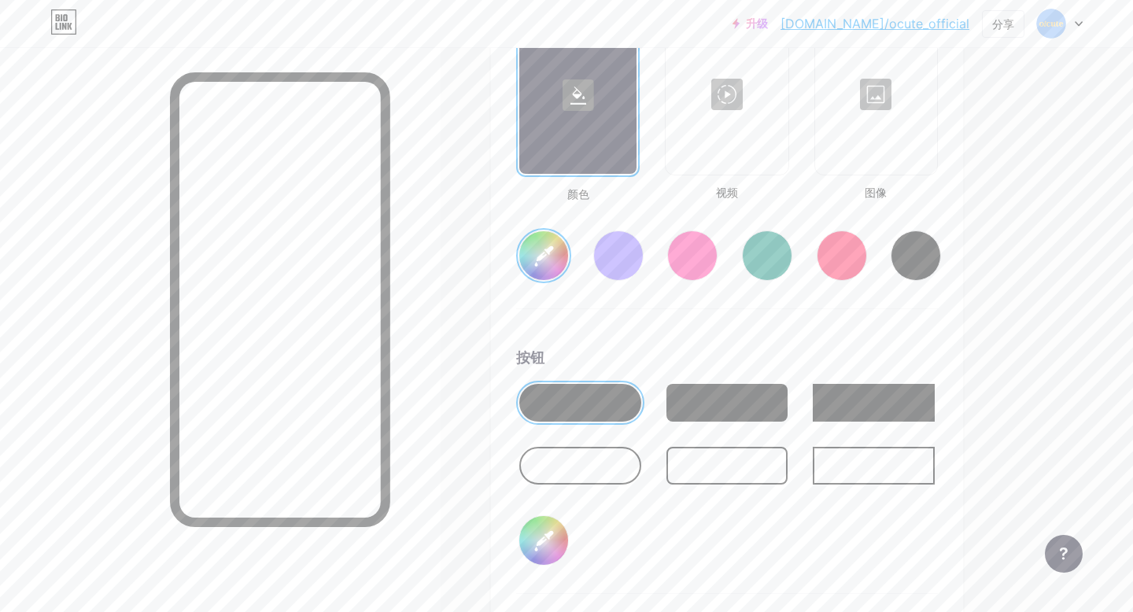
scroll to position [2218, 0]
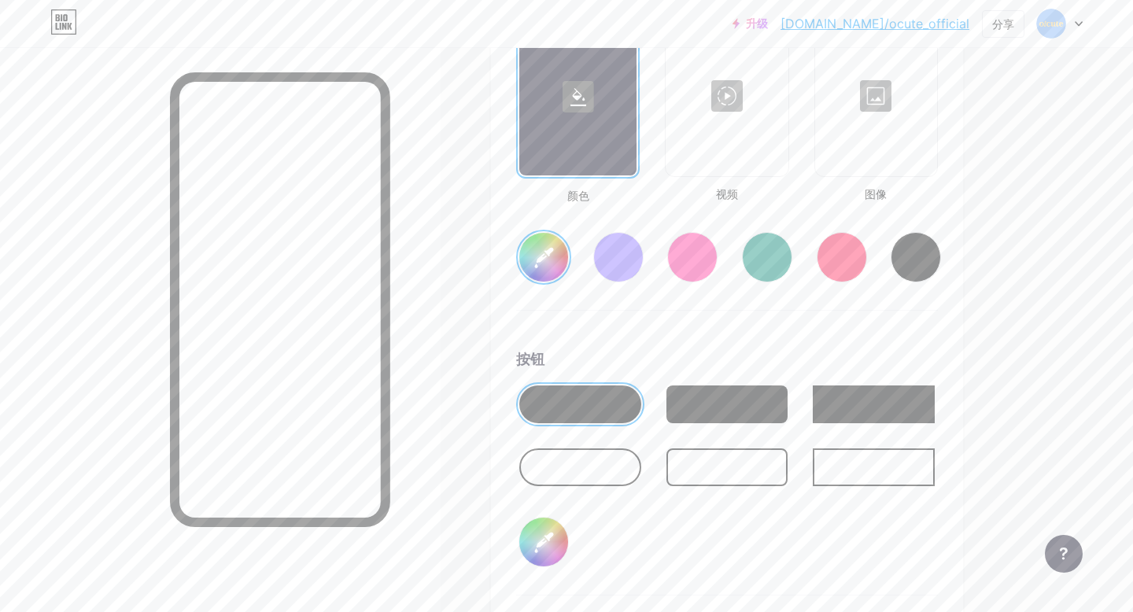
click at [544, 236] on input "#ffffff" at bounding box center [543, 257] width 49 height 49
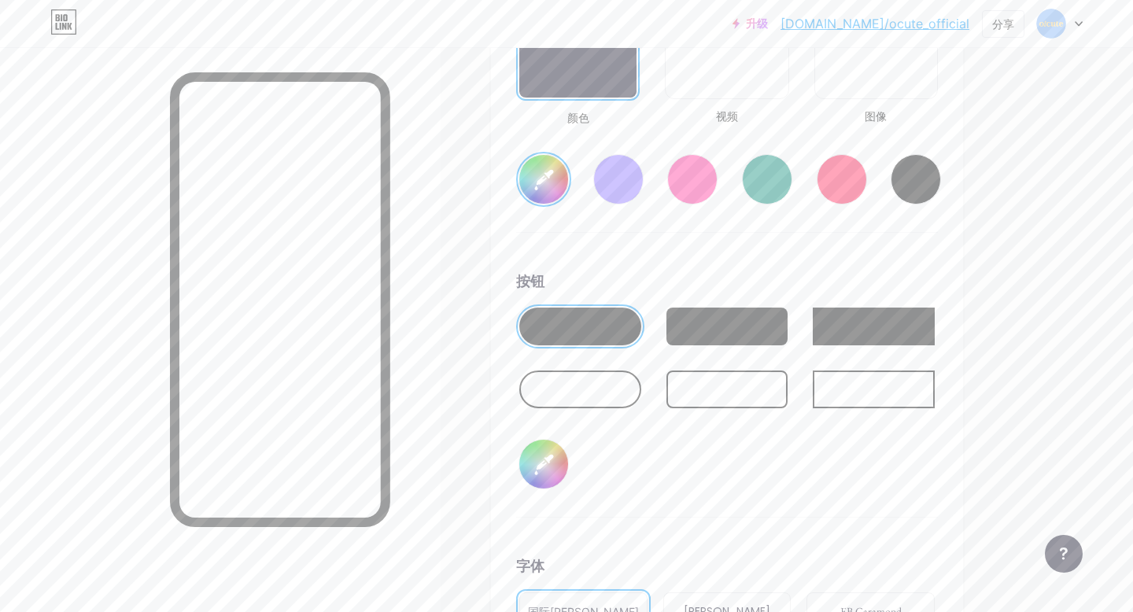
scroll to position [2311, 0]
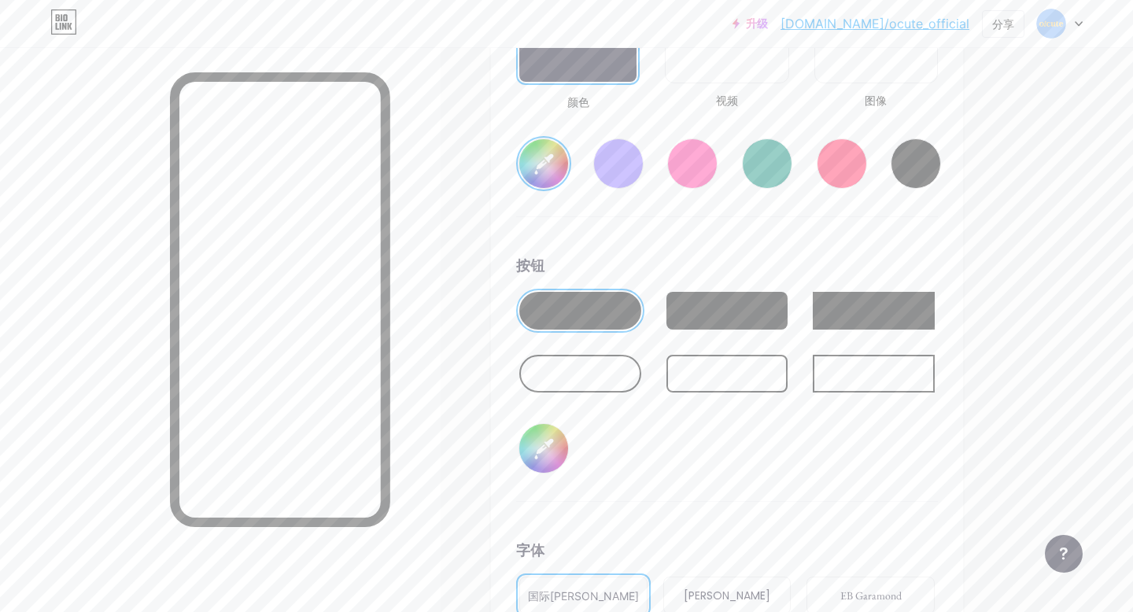
click at [704, 364] on div at bounding box center [727, 374] width 122 height 38
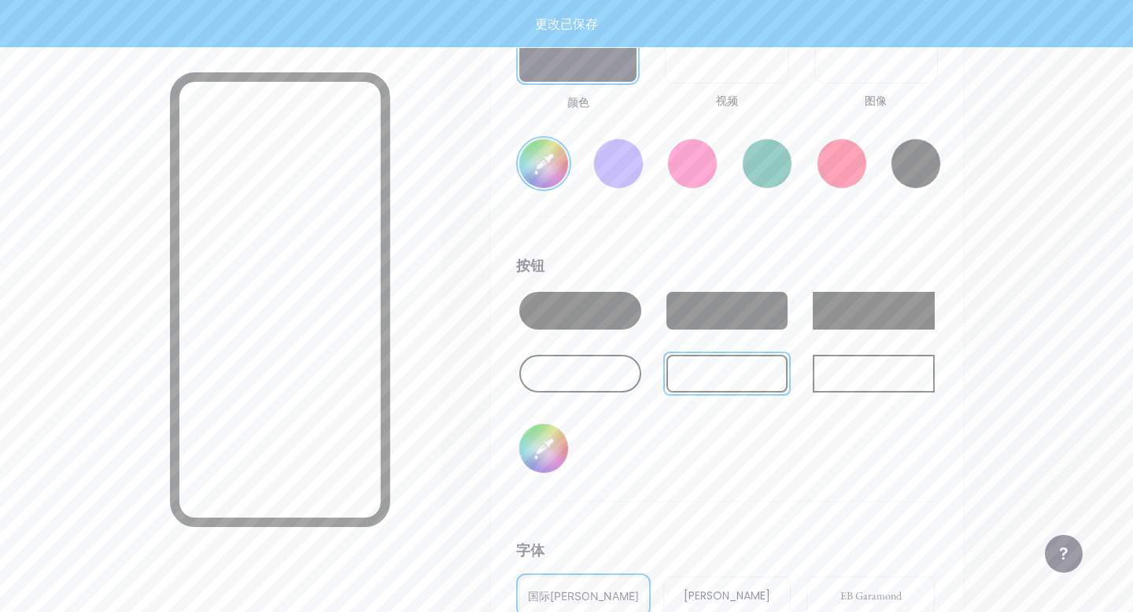
click at [887, 355] on div at bounding box center [873, 374] width 122 height 38
click at [727, 370] on div at bounding box center [727, 374] width 122 height 38
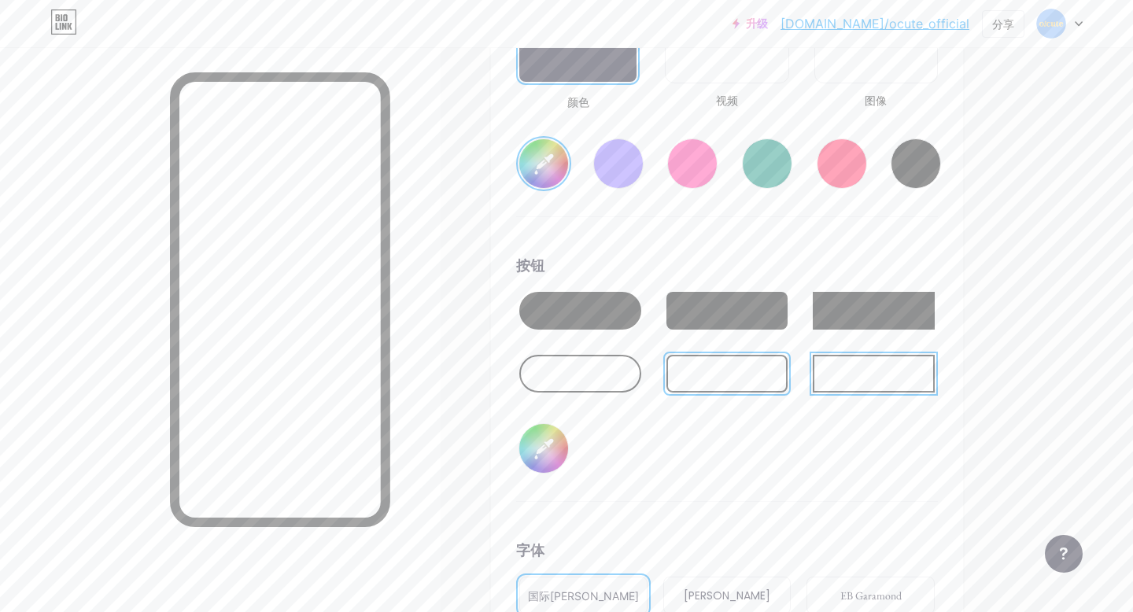
click at [613, 296] on div at bounding box center [580, 311] width 122 height 38
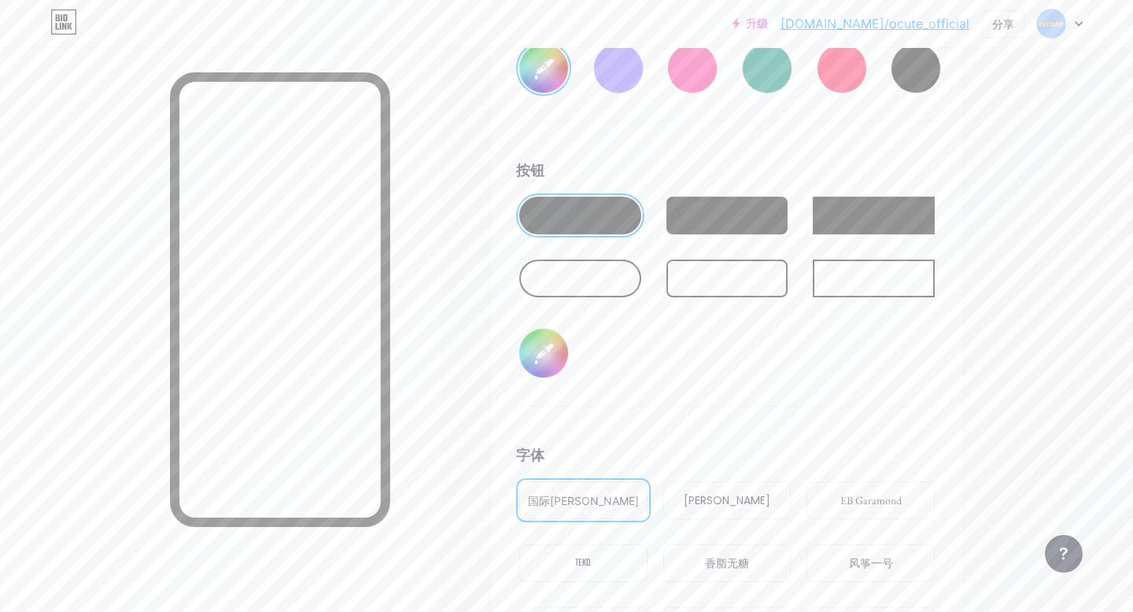
scroll to position [2408, 0]
click at [539, 331] on input "#000000" at bounding box center [543, 351] width 49 height 49
type input "#ffffff"
type input "#fdd887"
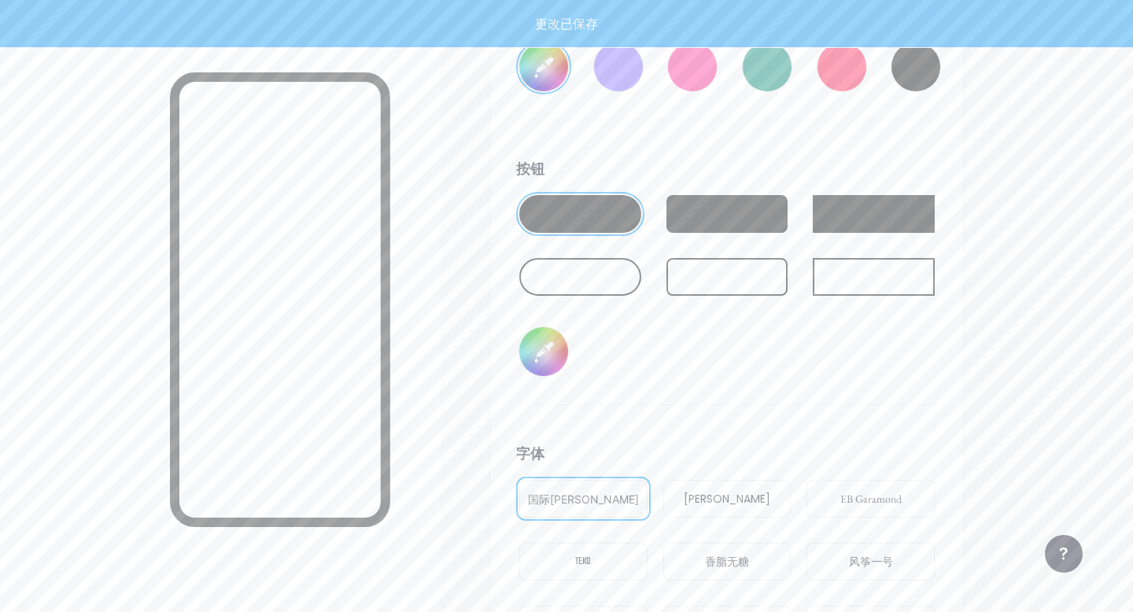
type input "#ffffff"
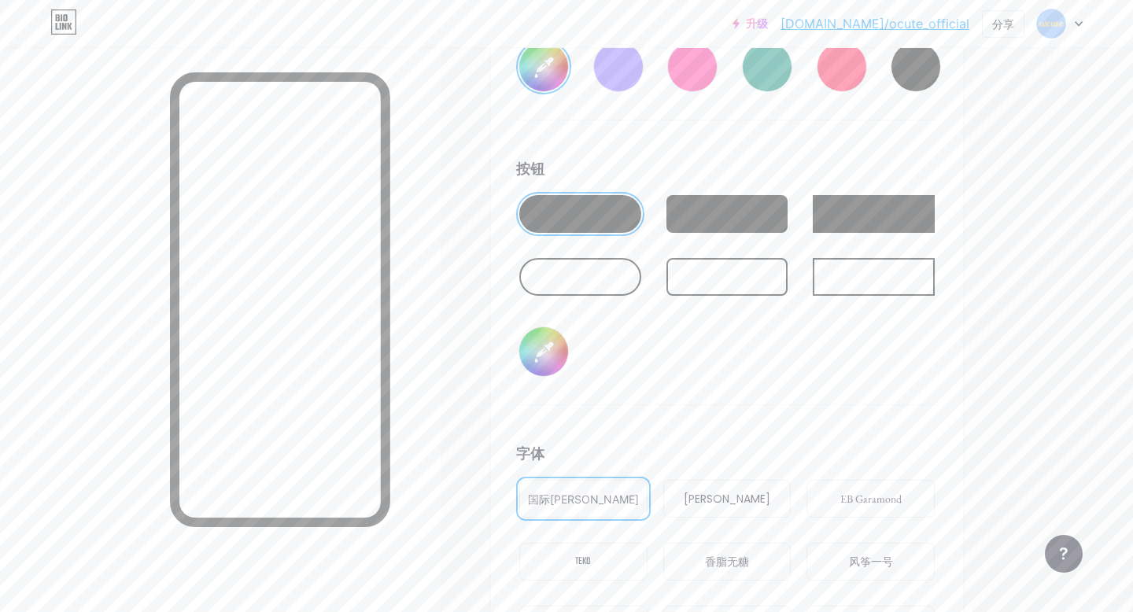
type input "#fdd887"
click at [815, 363] on div "按钮 #fdd887" at bounding box center [727, 281] width 422 height 247
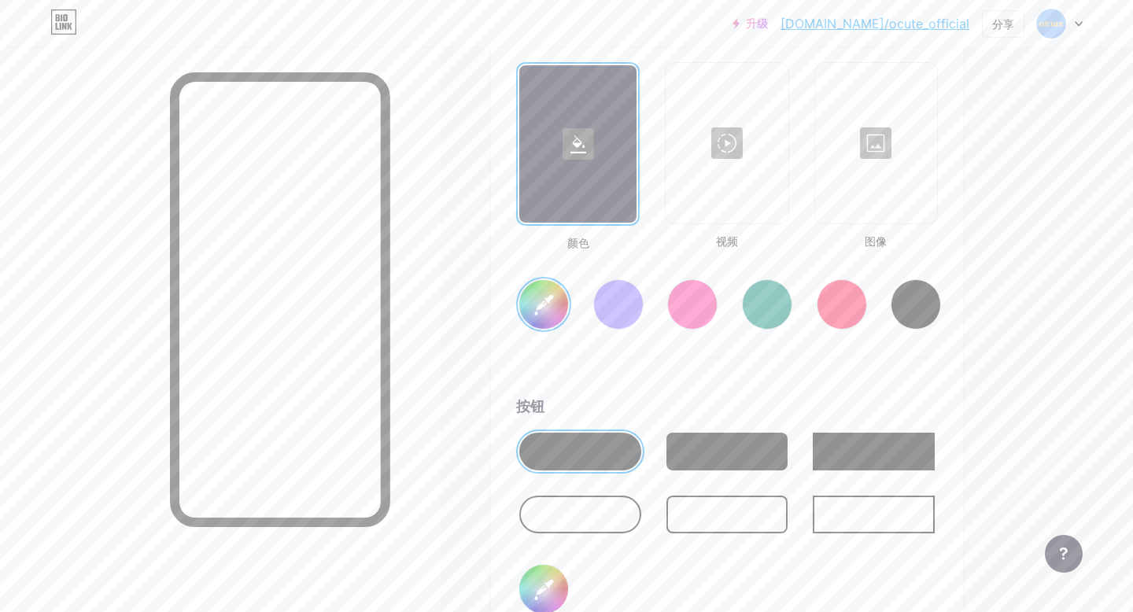
scroll to position [2157, 0]
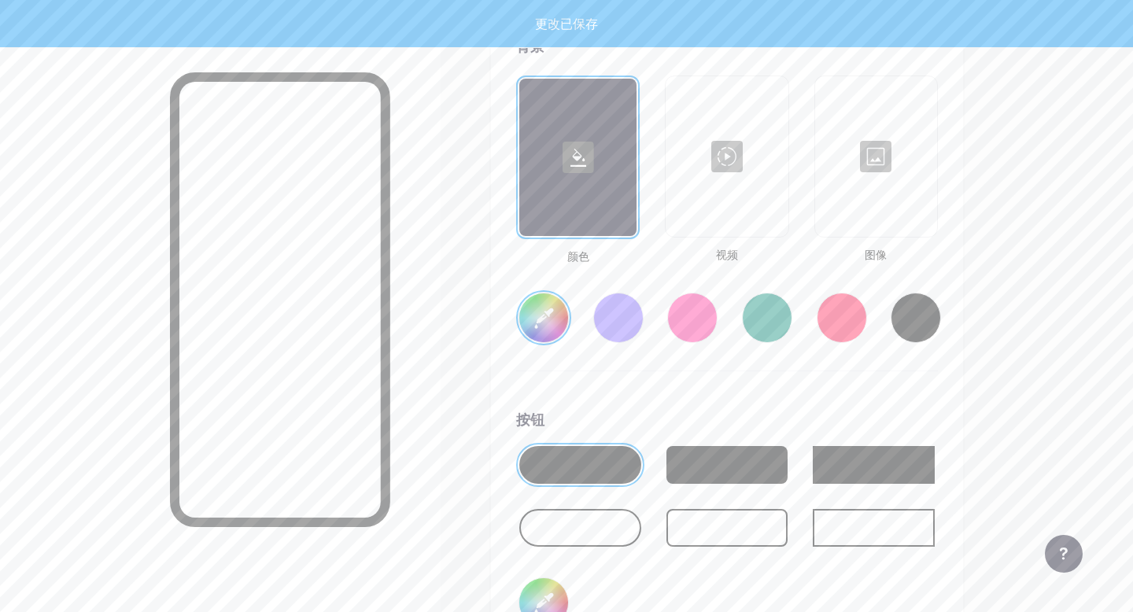
click at [542, 299] on input "#ffffff" at bounding box center [543, 317] width 49 height 49
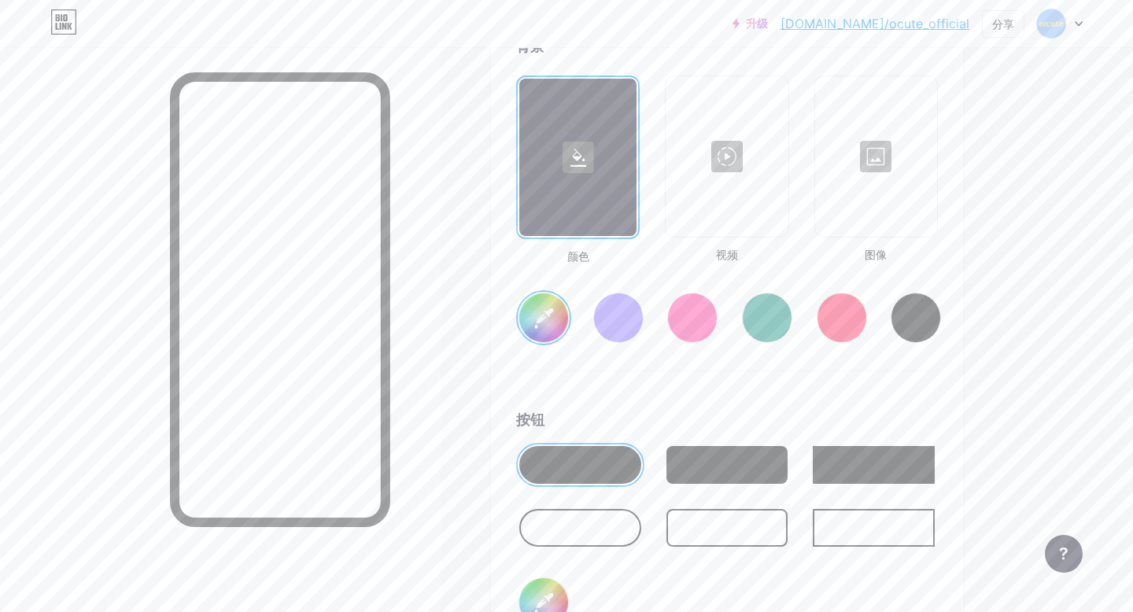
click at [546, 297] on input "#7db1f5" at bounding box center [543, 317] width 49 height 49
click at [842, 381] on div "背景 颜色 视频 图像 #7db1f5 按钮 #fdd887 字体 国际[PERSON_NAME] 波平斯 EB Garamond TEKO 香脂无糖 风筝一…" at bounding box center [727, 500] width 422 height 931
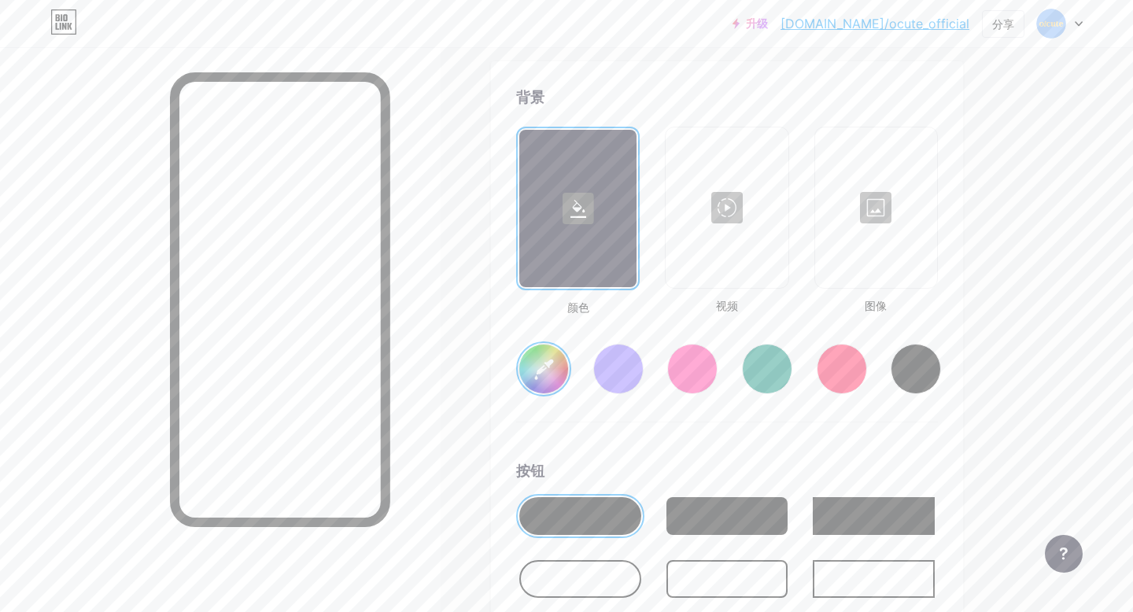
scroll to position [2104, 0]
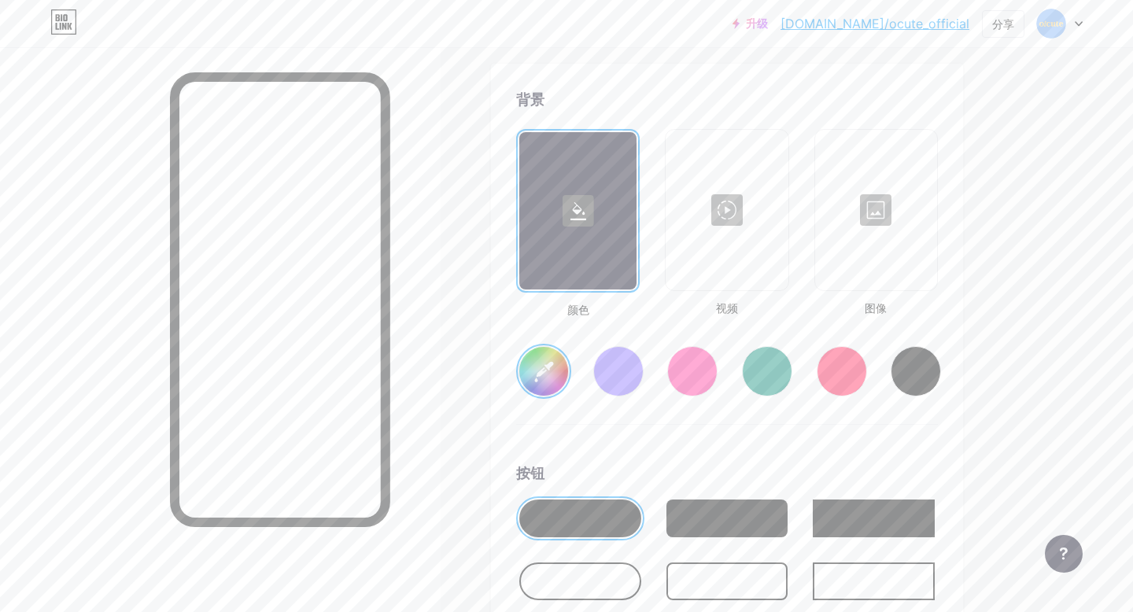
click at [546, 348] on input "#7db1f5" at bounding box center [543, 371] width 49 height 49
type input "#f7f7f7"
click at [663, 293] on div "颜色 视频 图像" at bounding box center [727, 224] width 422 height 190
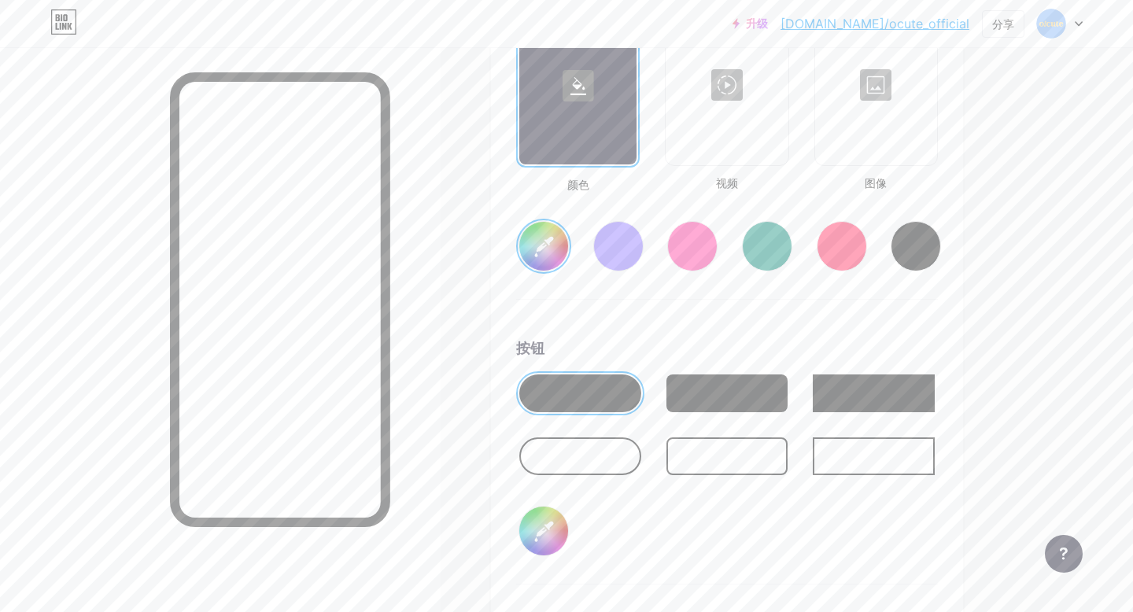
scroll to position [2037, 0]
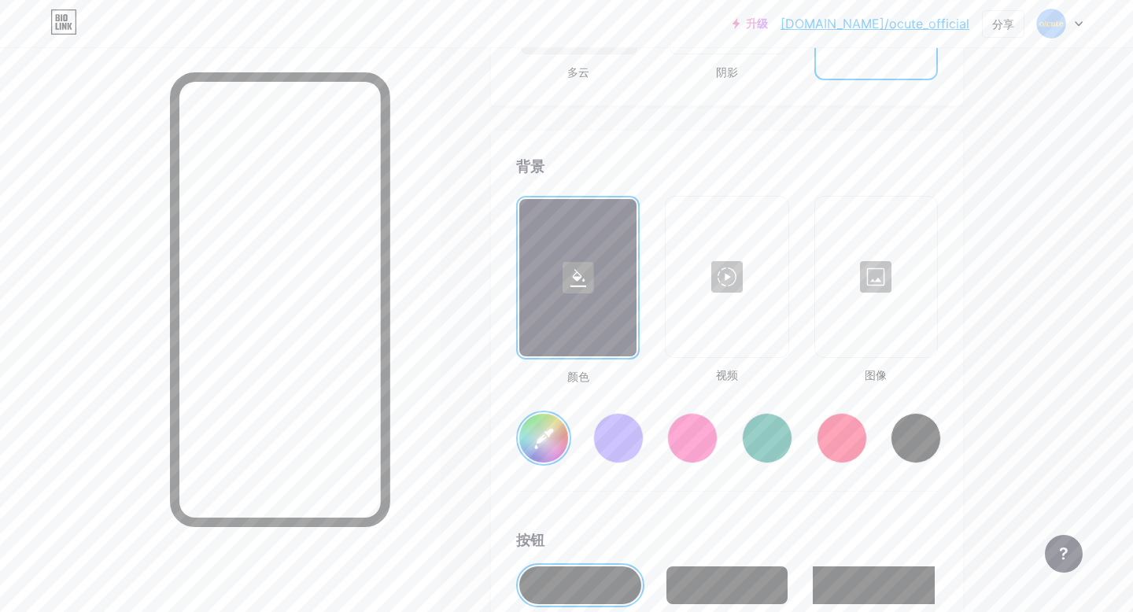
click at [876, 291] on div at bounding box center [875, 276] width 119 height 157
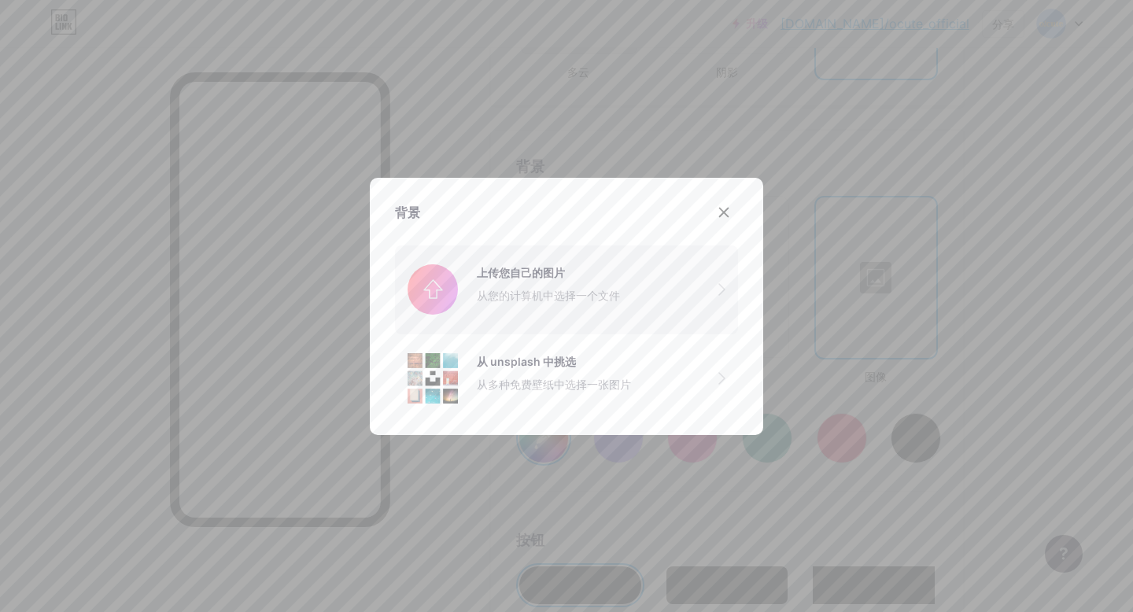
click at [595, 301] on input "file" at bounding box center [566, 289] width 343 height 88
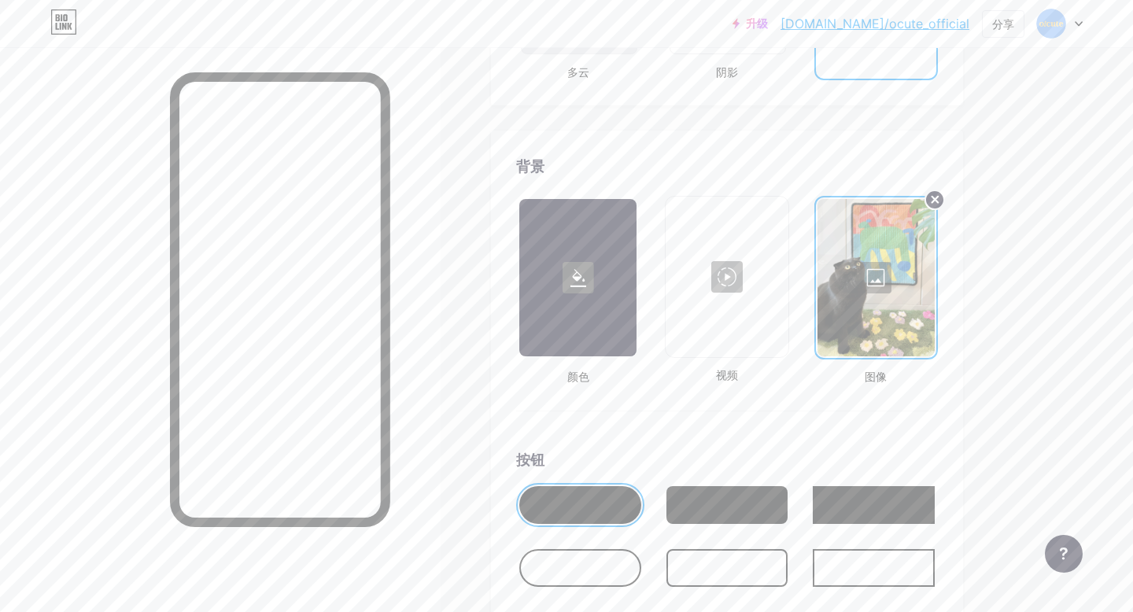
click at [932, 197] on icon at bounding box center [935, 200] width 6 height 6
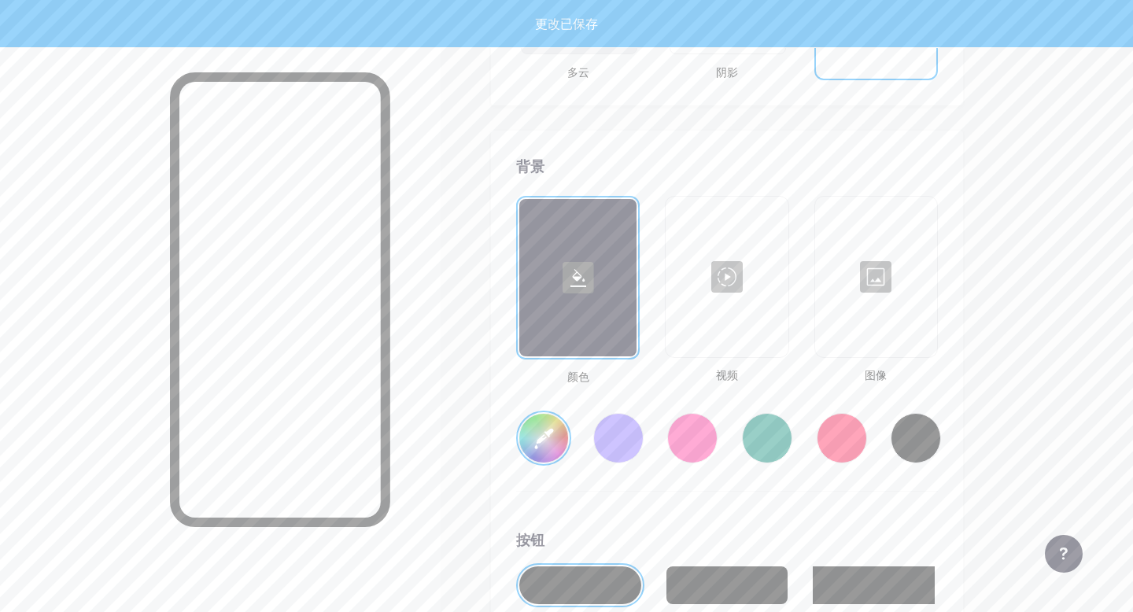
type input "#f7f7f7"
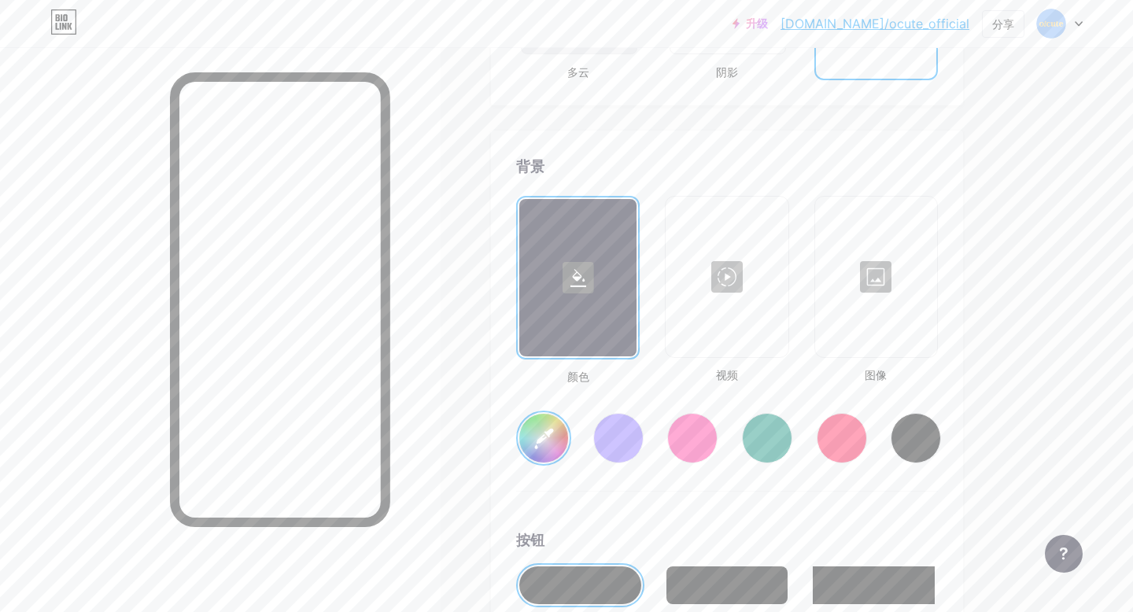
click at [897, 278] on div at bounding box center [875, 276] width 119 height 157
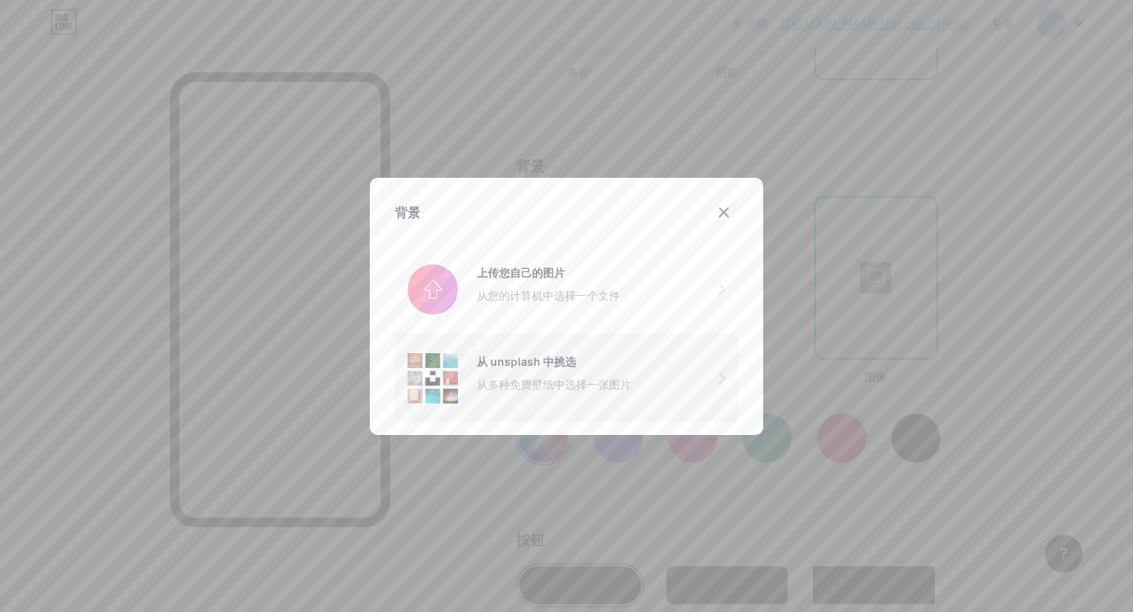
click at [473, 359] on div "从 unsplash 中挑选 从多种免费壁纸中选择一张图片" at bounding box center [518, 378] width 223 height 50
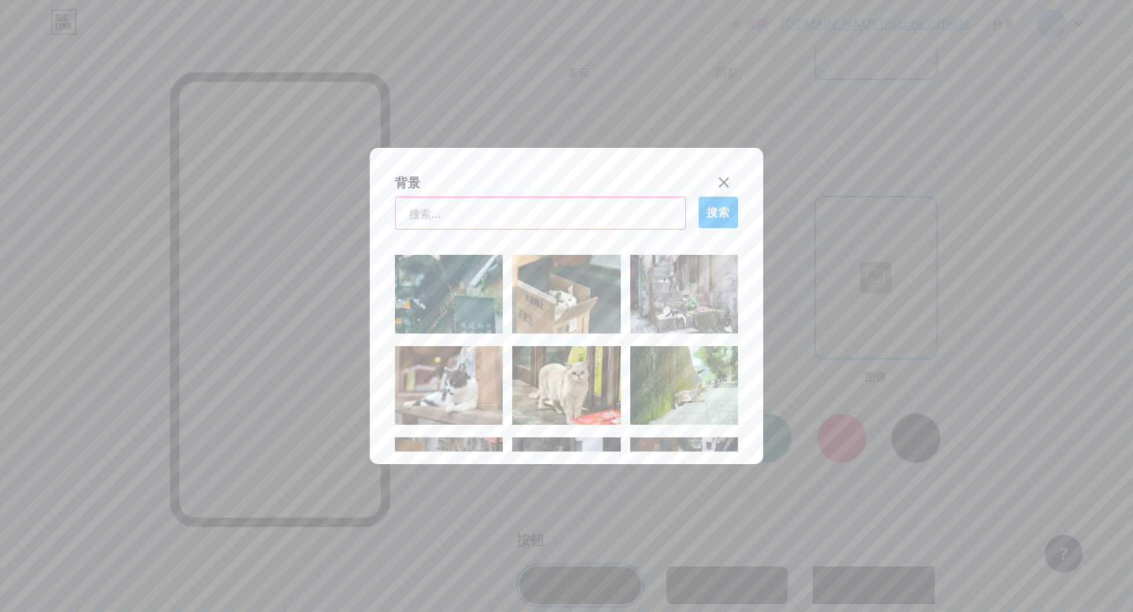
click at [487, 218] on input "text" at bounding box center [540, 212] width 289 height 31
type input "宠物家居"
click at [719, 208] on font "搜索" at bounding box center [718, 212] width 24 height 13
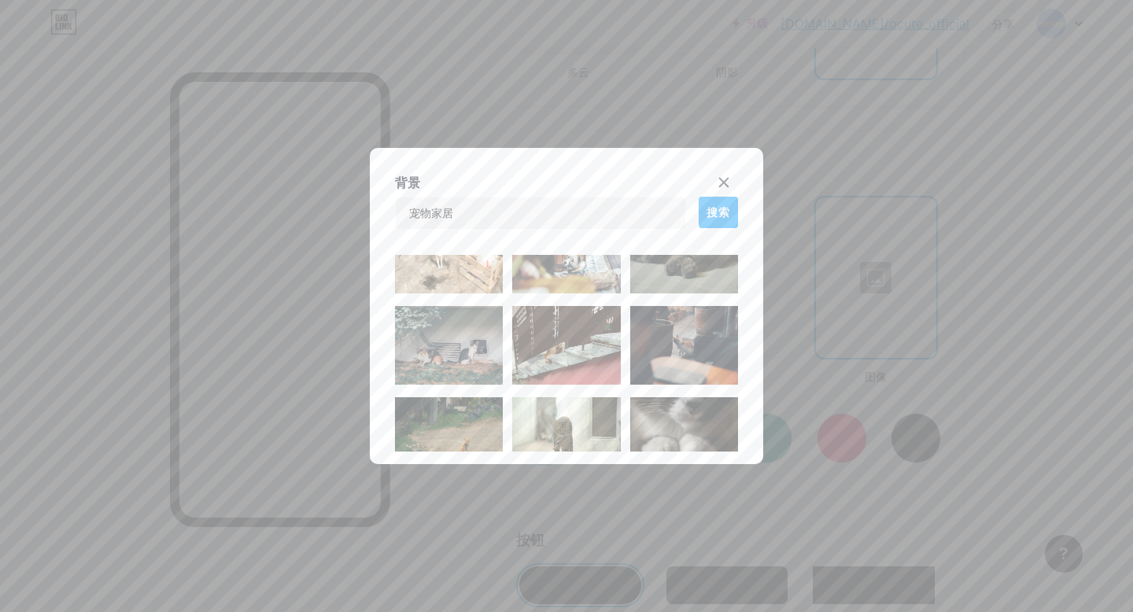
scroll to position [2138, 0]
click at [727, 181] on icon at bounding box center [723, 182] width 13 height 13
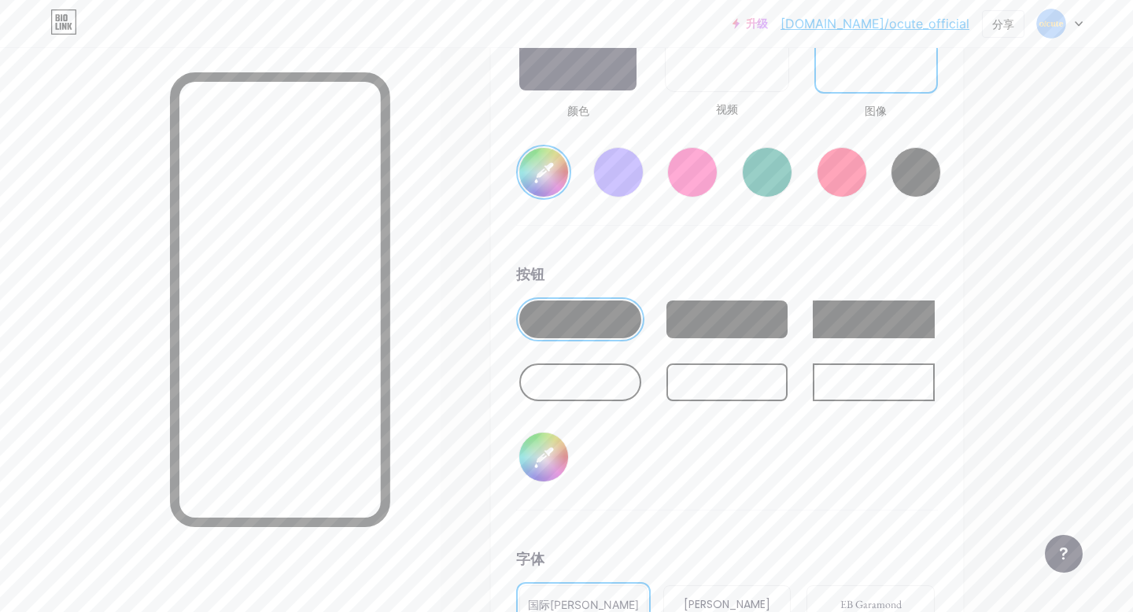
scroll to position [2161, 0]
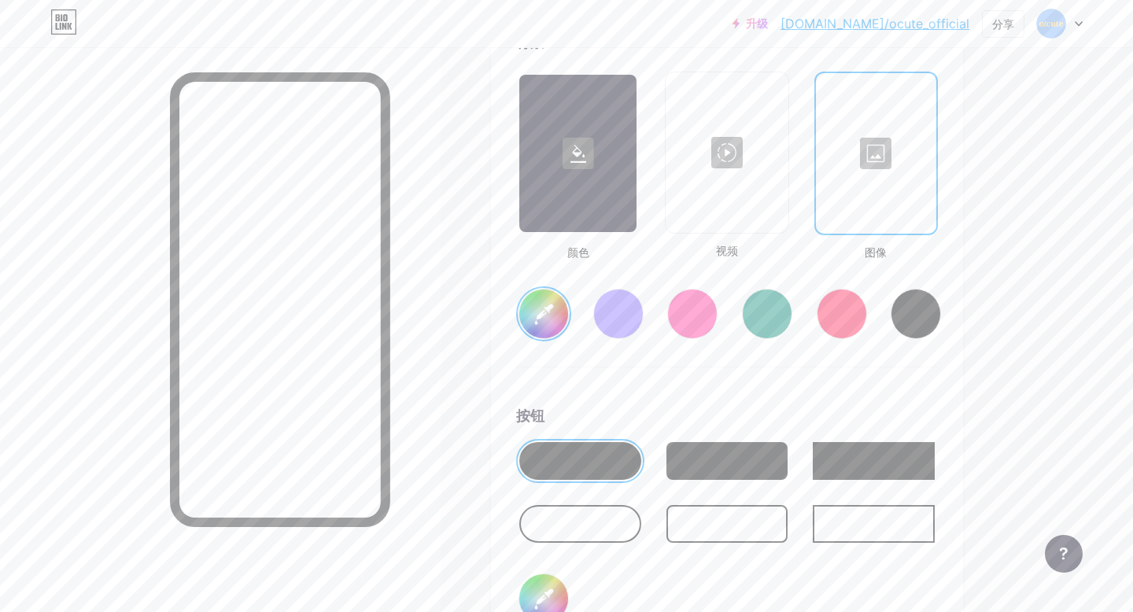
click at [880, 142] on div at bounding box center [875, 153] width 117 height 157
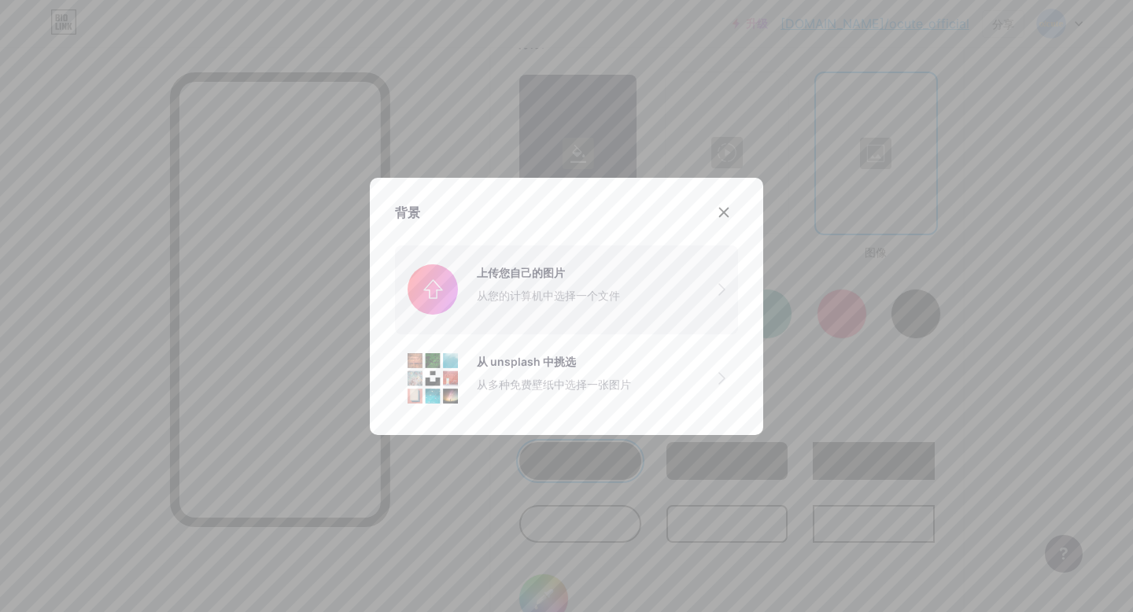
click at [525, 316] on input "file" at bounding box center [566, 289] width 343 height 88
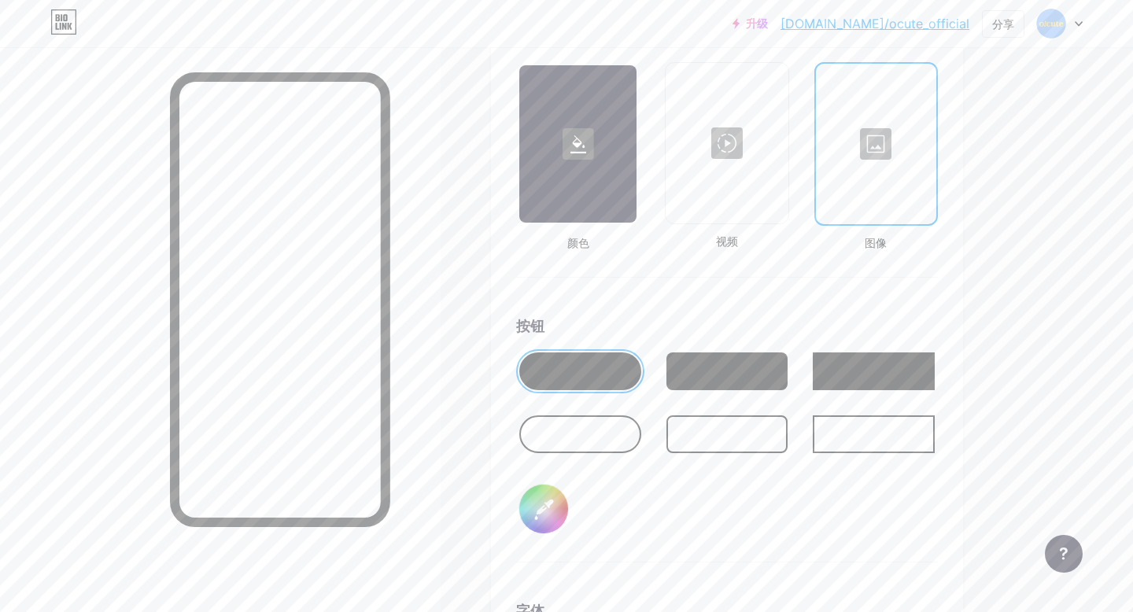
scroll to position [2170, 0]
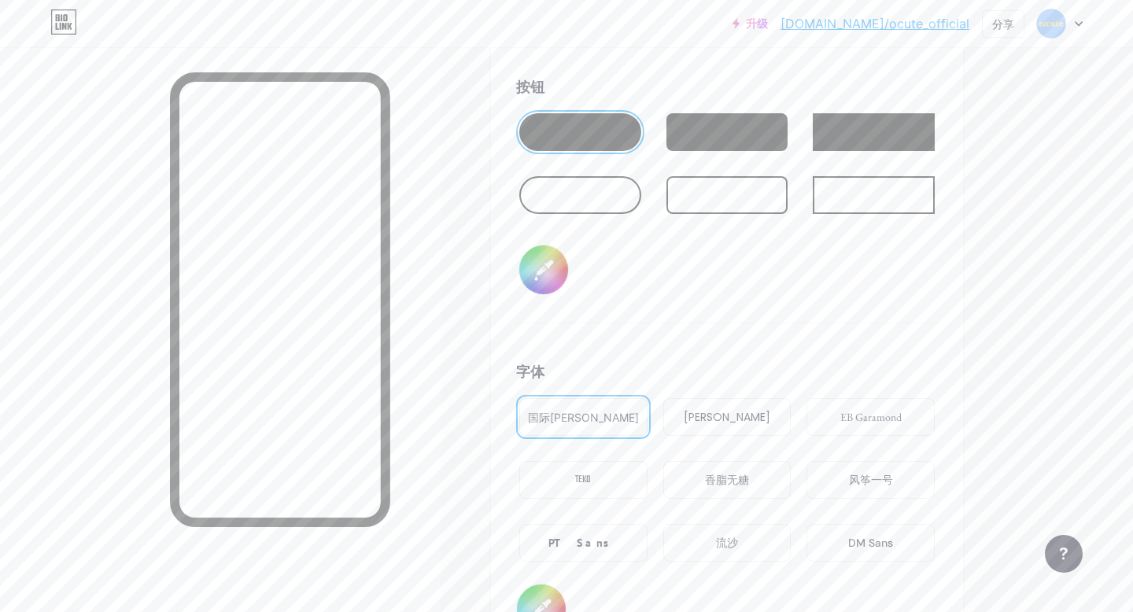
scroll to position [2409, 0]
click at [877, 263] on div "按钮 #fdd887" at bounding box center [727, 200] width 422 height 247
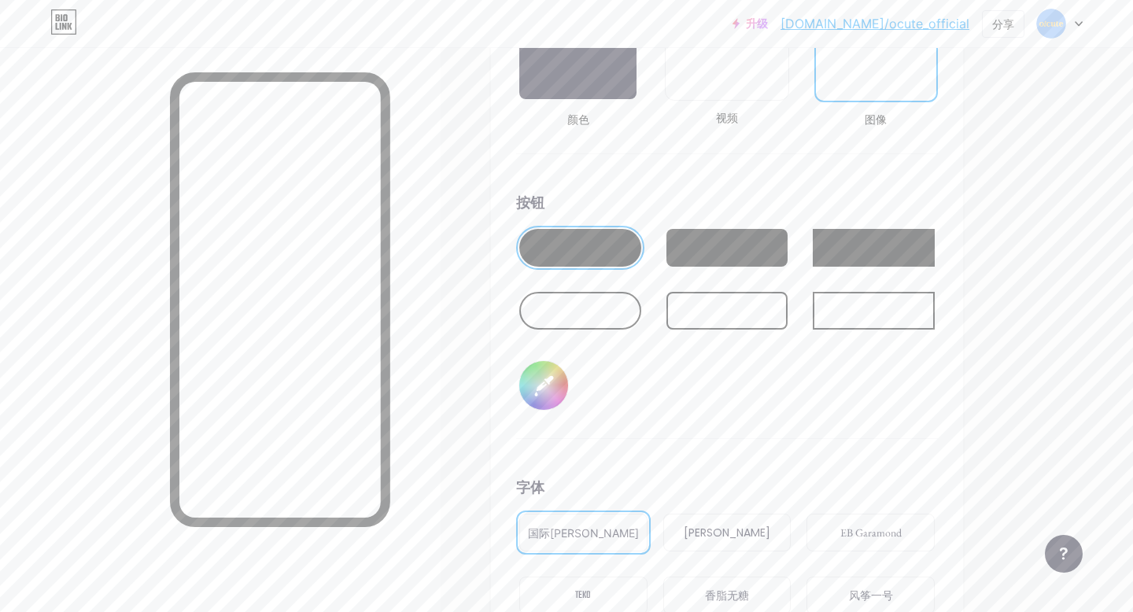
scroll to position [2212, 0]
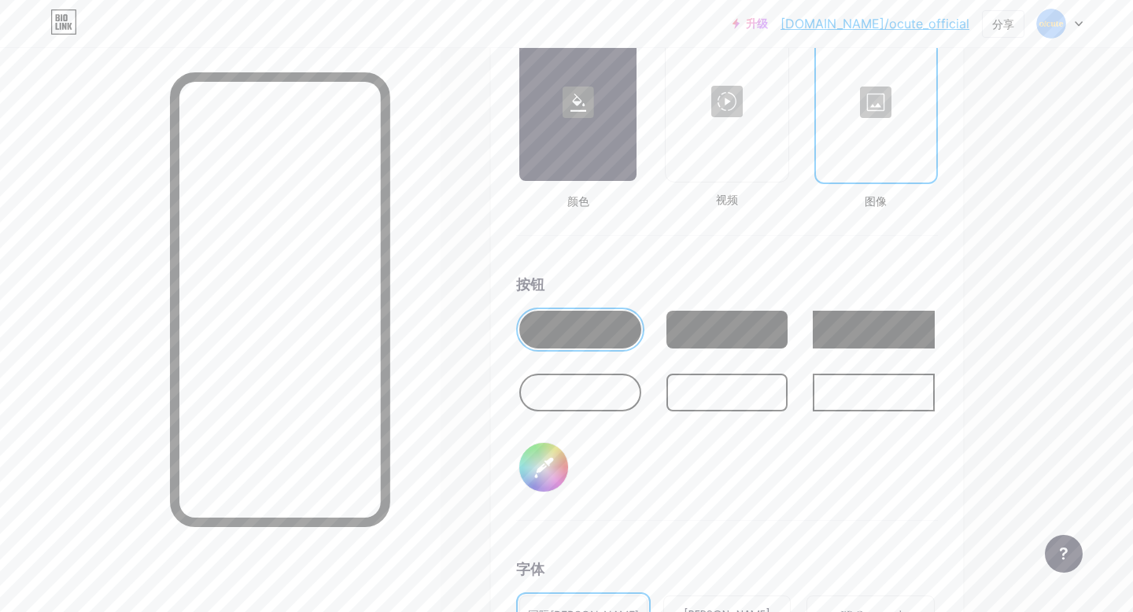
click at [886, 114] on div at bounding box center [875, 102] width 117 height 157
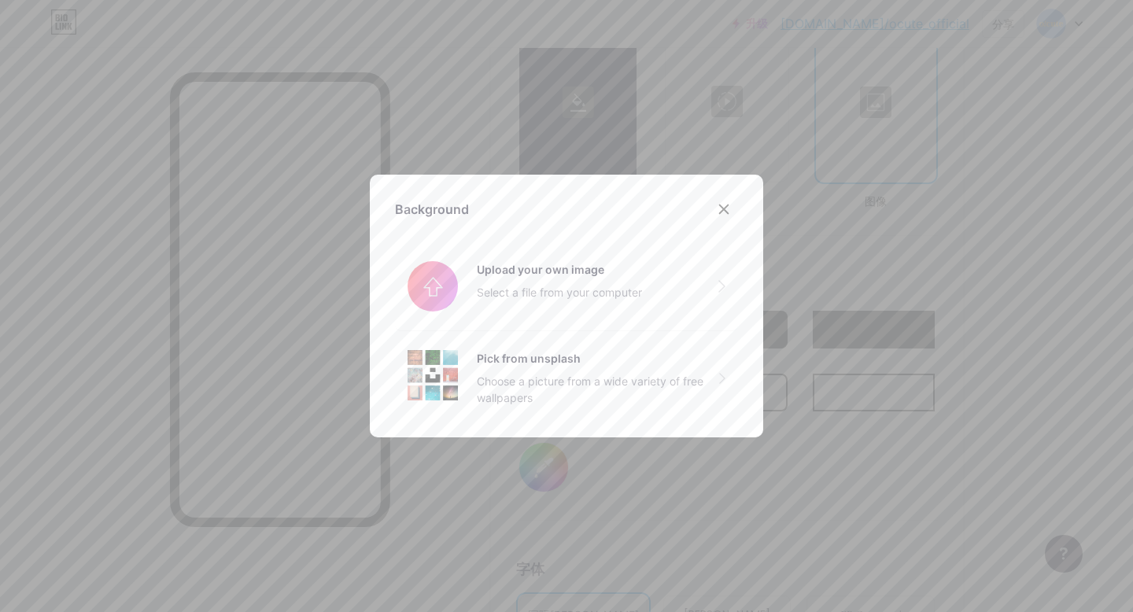
click at [886, 114] on div at bounding box center [566, 306] width 1133 height 612
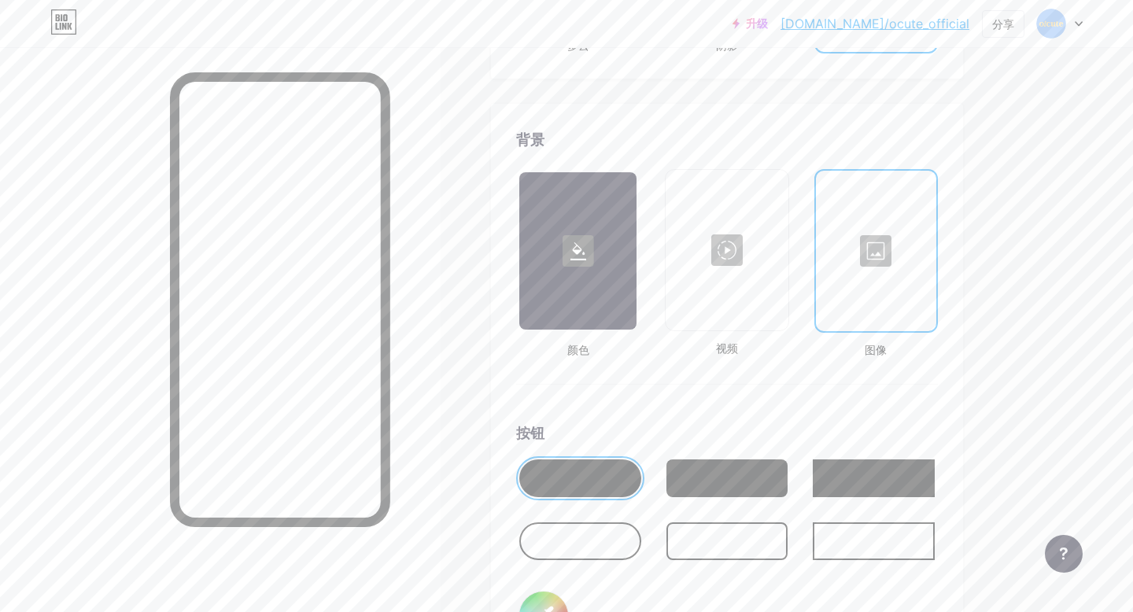
scroll to position [2061, 0]
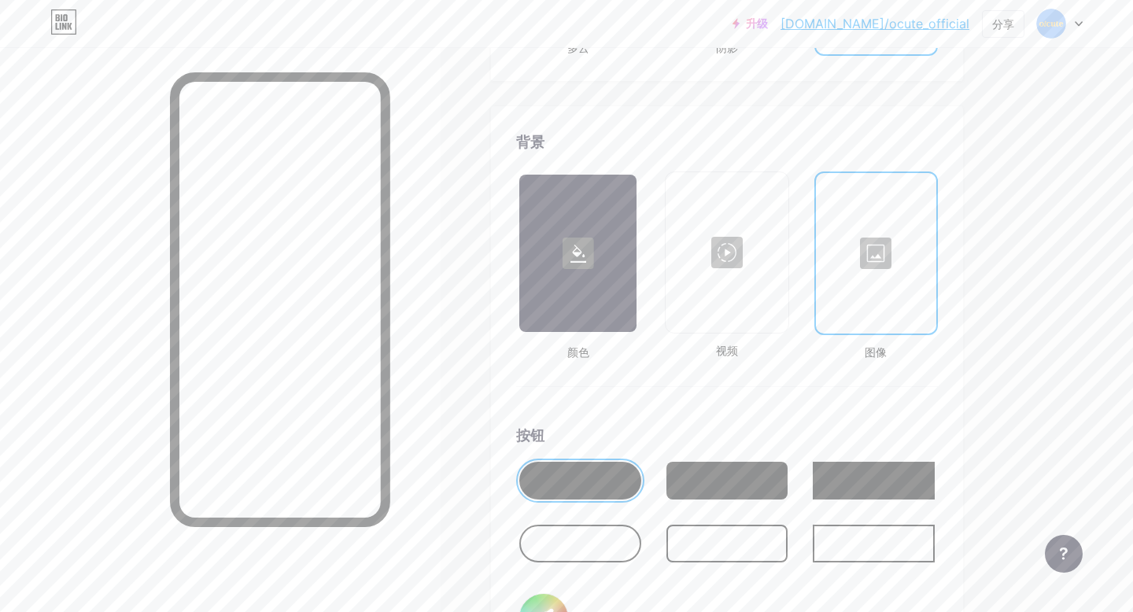
click at [856, 253] on div at bounding box center [875, 253] width 117 height 157
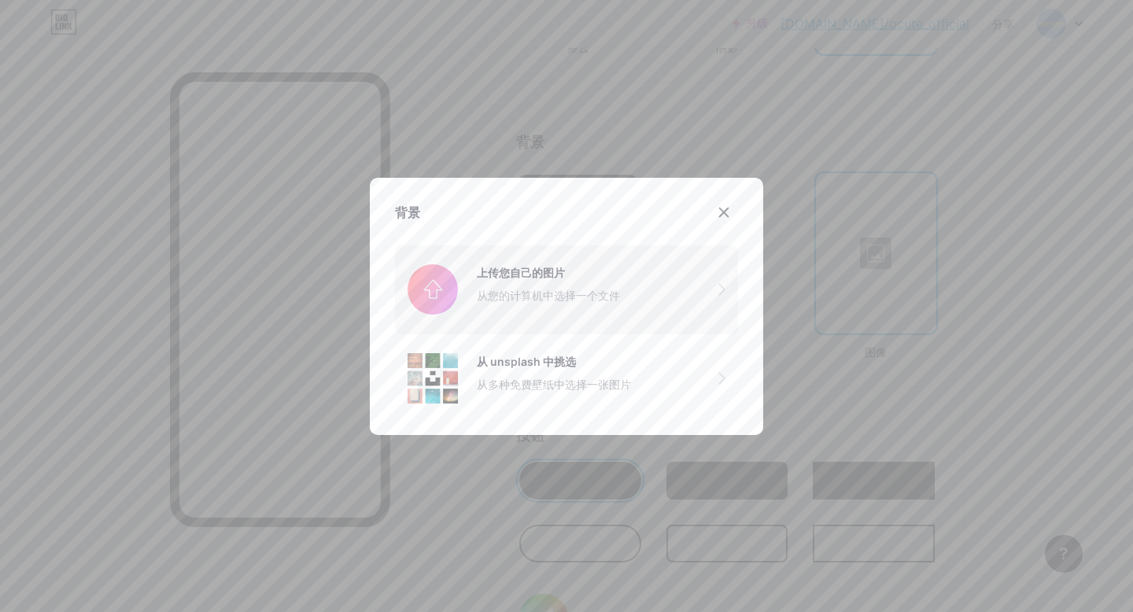
click at [626, 308] on input "file" at bounding box center [566, 289] width 343 height 88
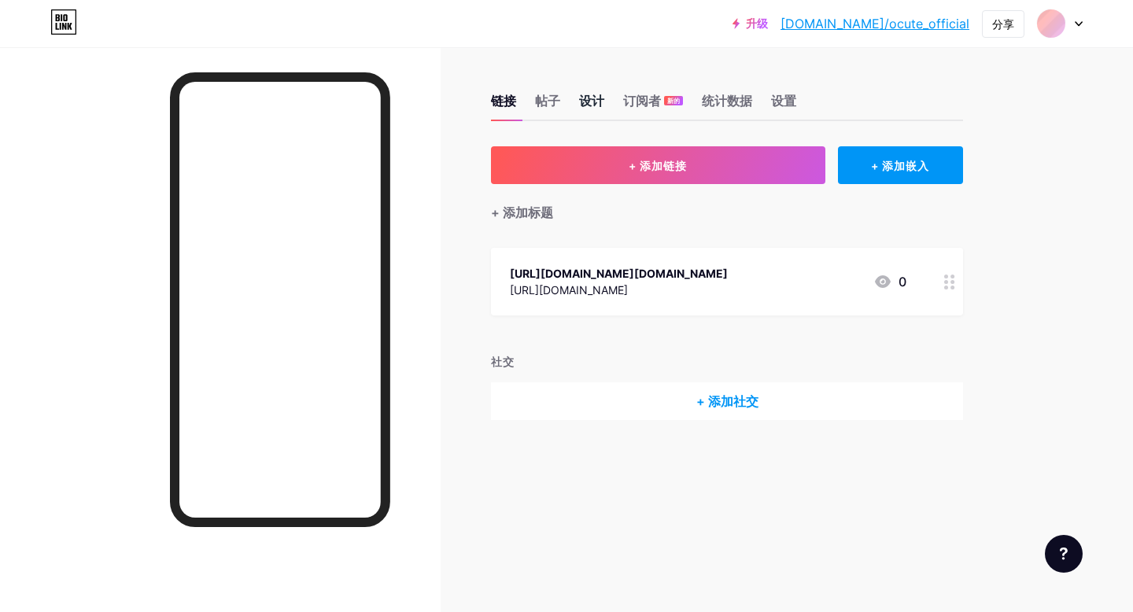
click at [602, 100] on font "设计" at bounding box center [591, 101] width 25 height 16
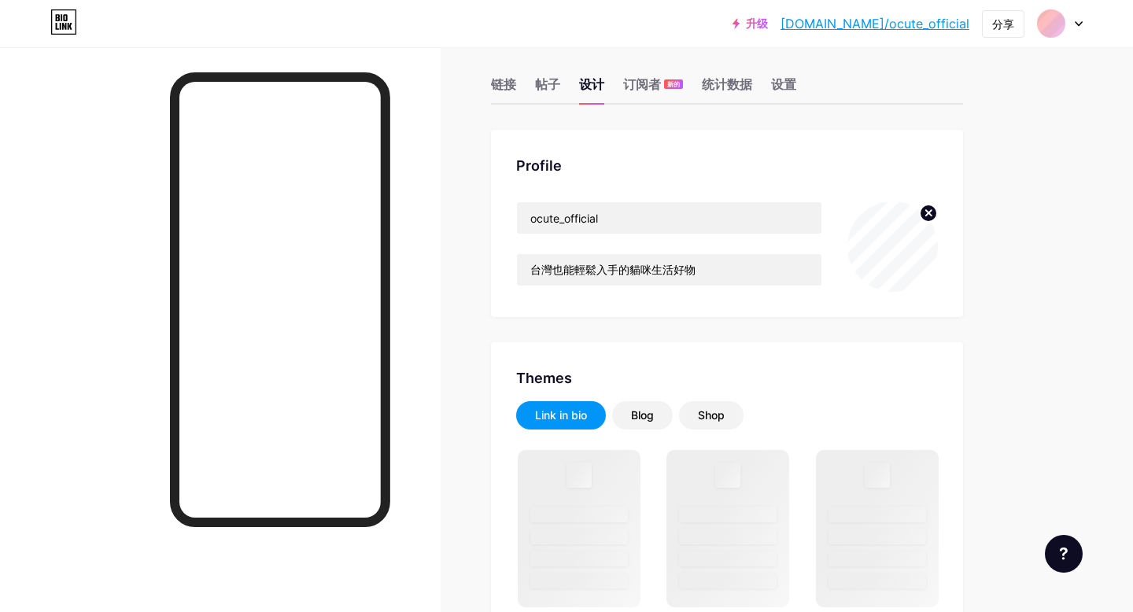
scroll to position [24, 0]
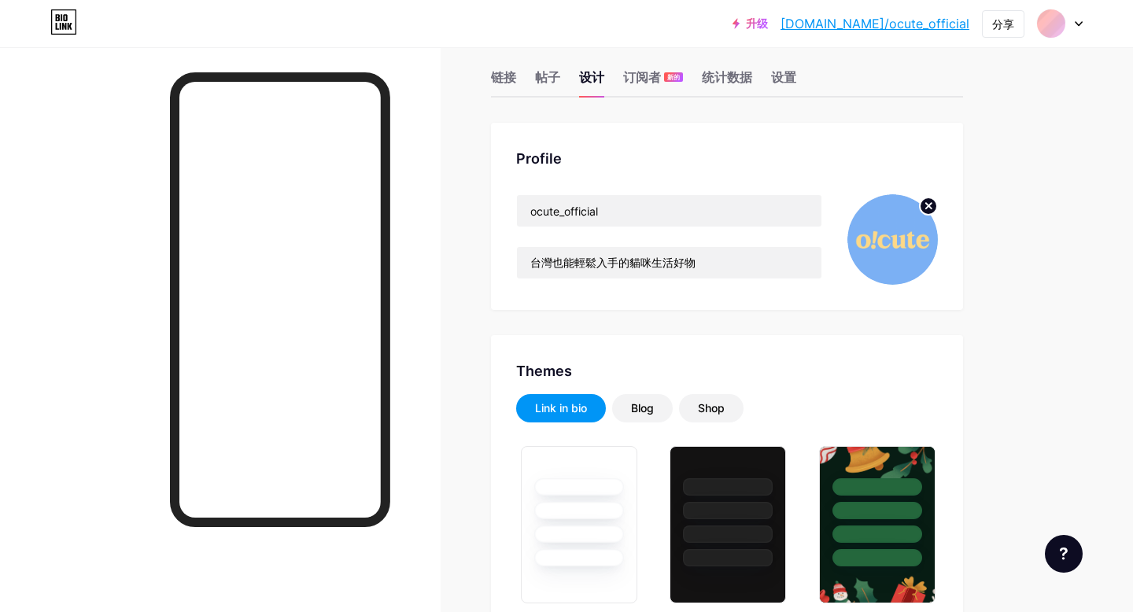
type input "#fdd887"
type input "#000000"
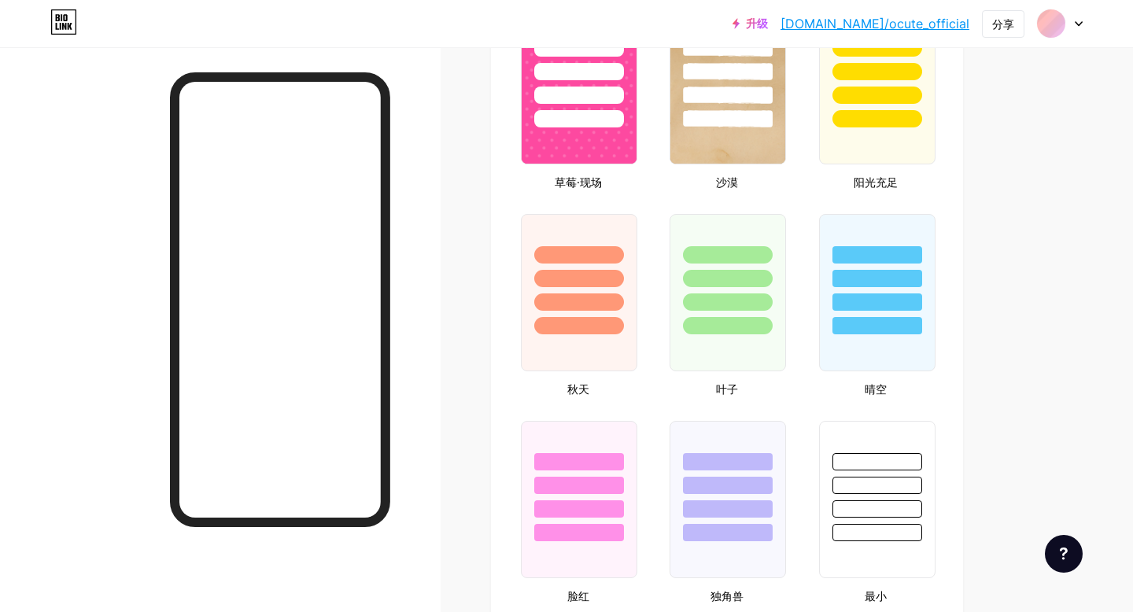
scroll to position [1035, 0]
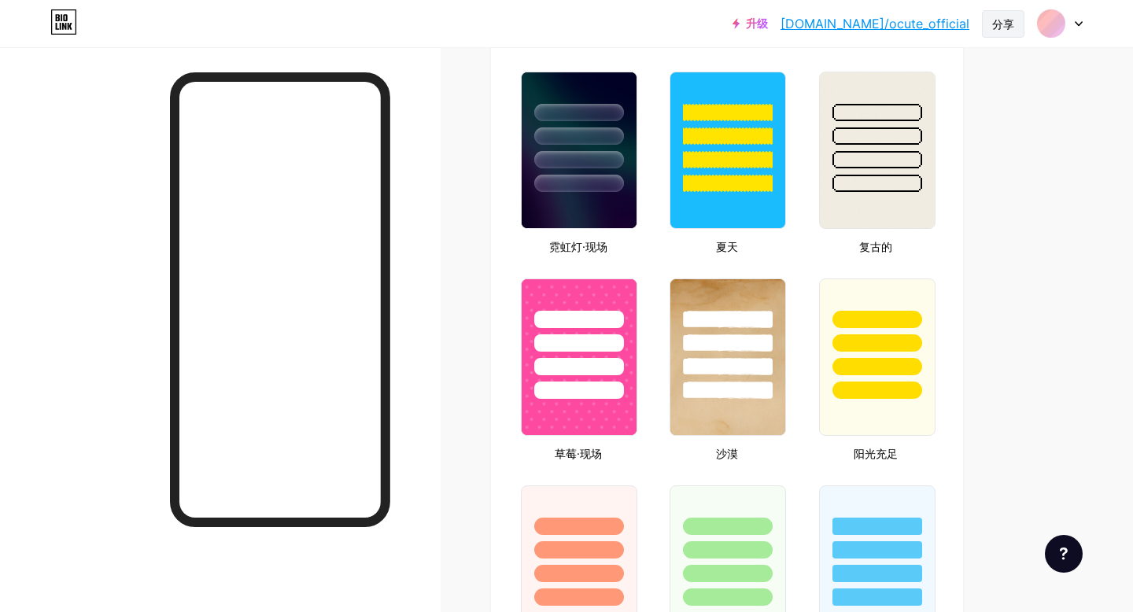
click at [989, 28] on div "分享" at bounding box center [1003, 24] width 42 height 28
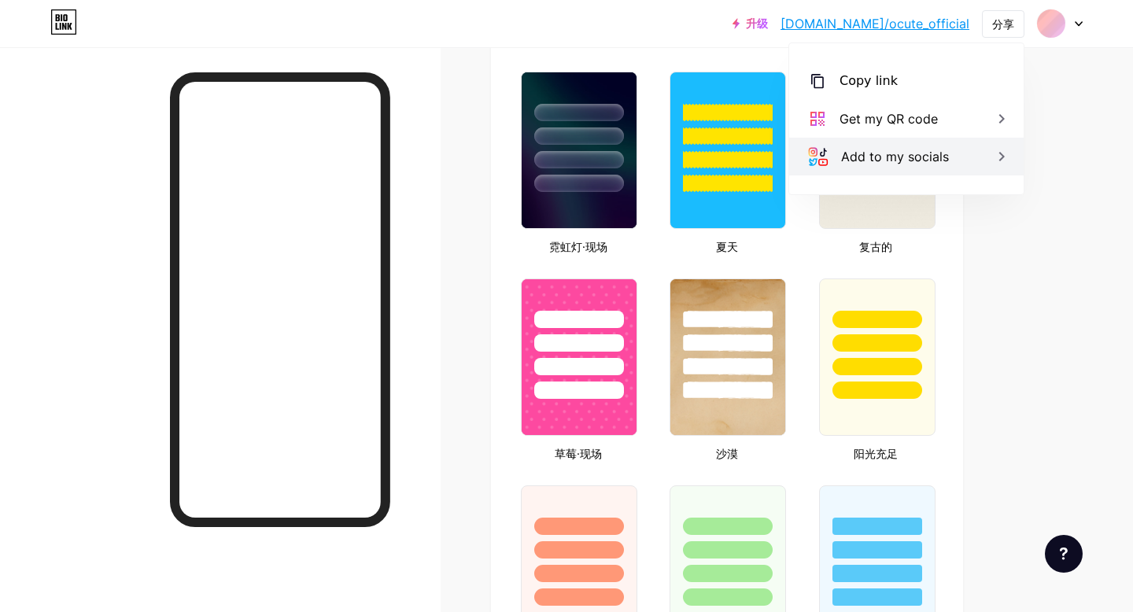
click at [923, 153] on div "Add to my socials" at bounding box center [895, 156] width 108 height 19
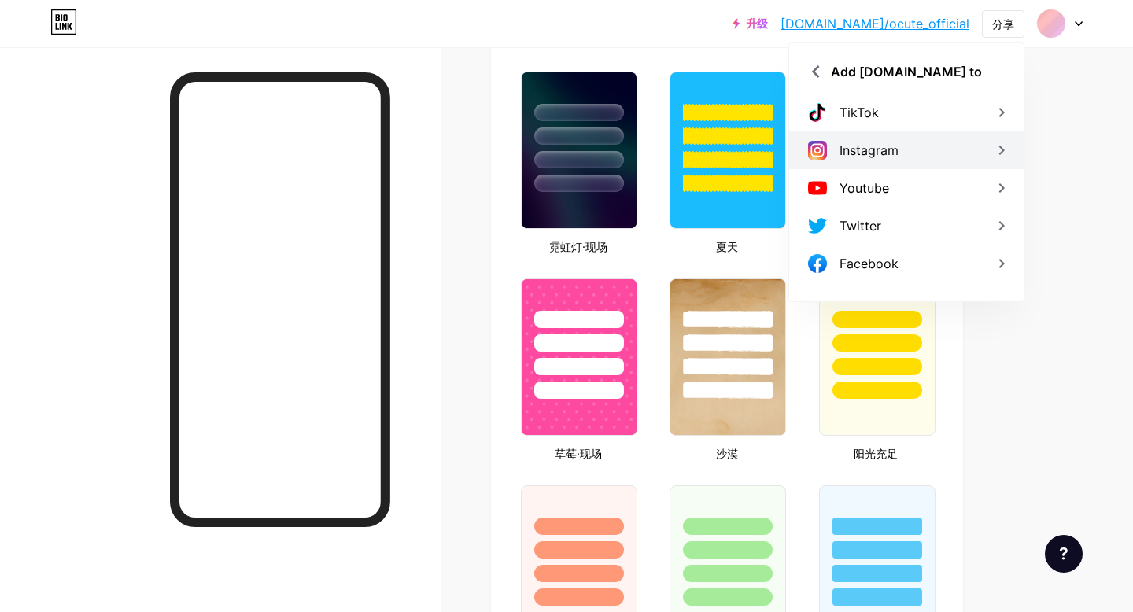
click at [922, 142] on div "Instagram" at bounding box center [906, 150] width 234 height 38
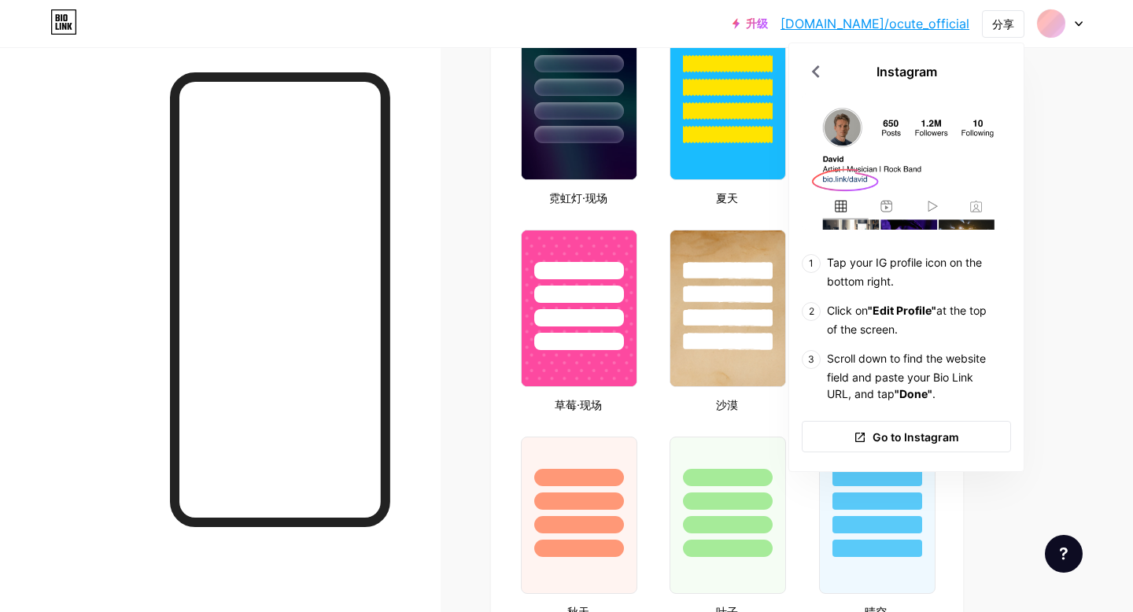
scroll to position [1088, 0]
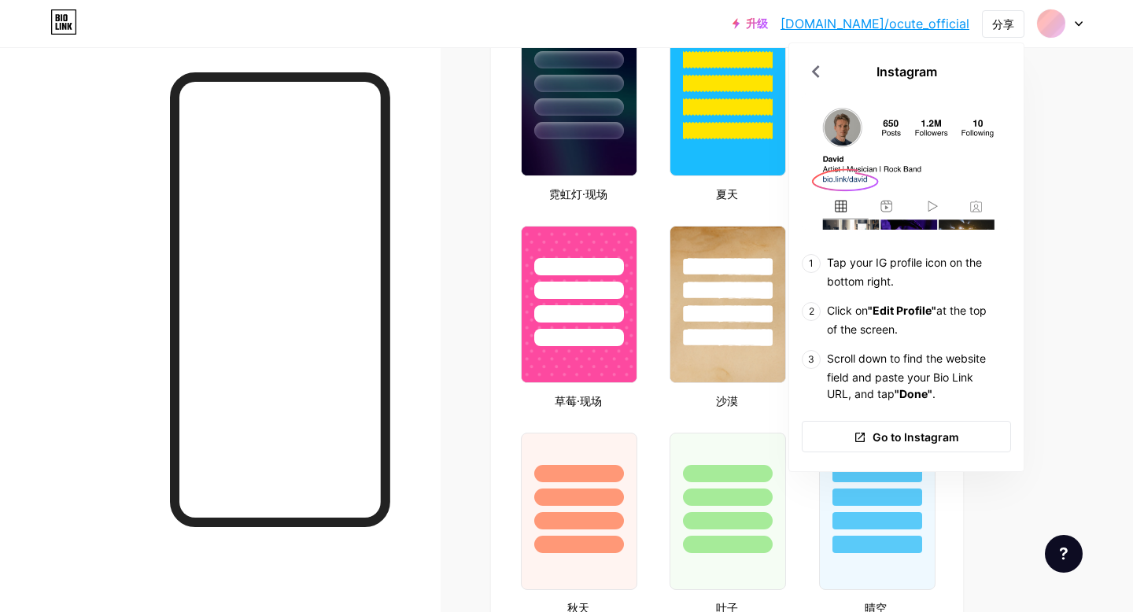
click at [431, 198] on div at bounding box center [220, 353] width 440 height 612
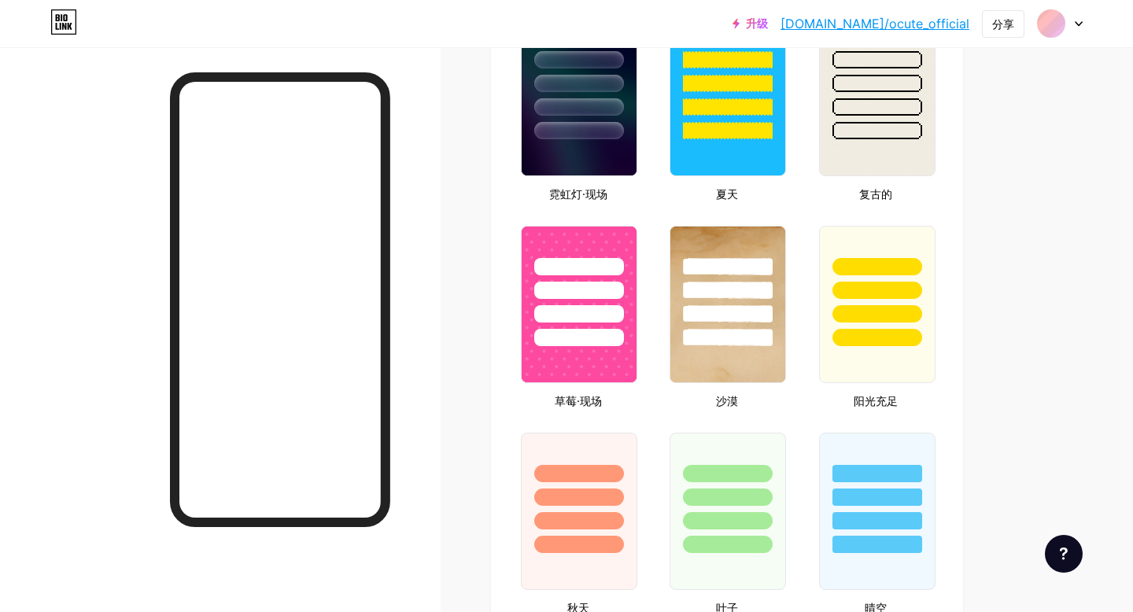
click at [899, 30] on font "[DOMAIN_NAME]/ocute_official" at bounding box center [874, 24] width 189 height 16
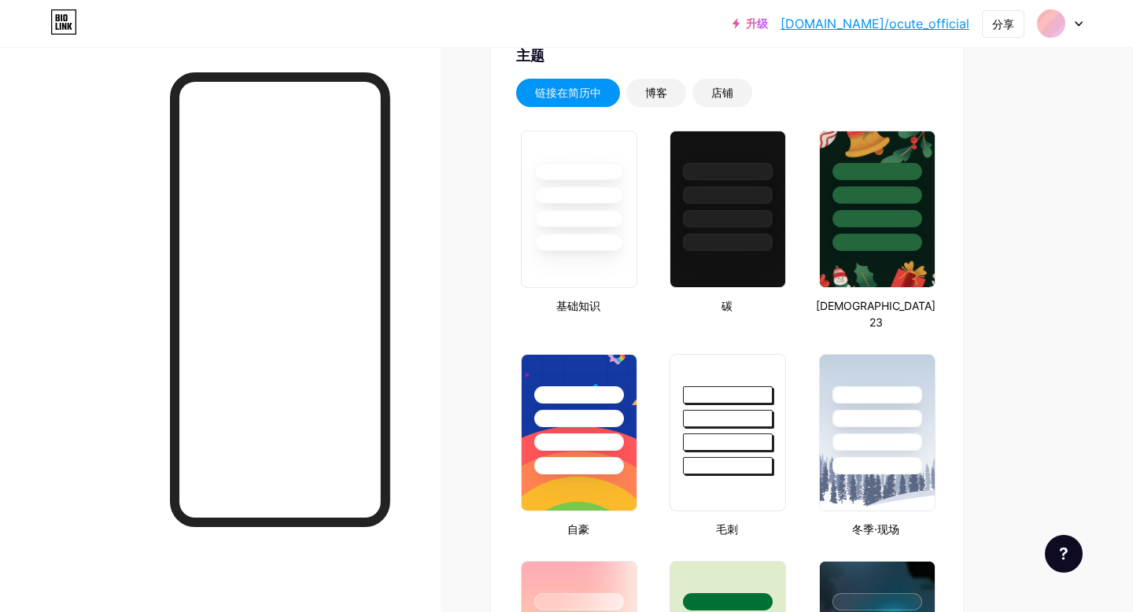
scroll to position [0, 0]
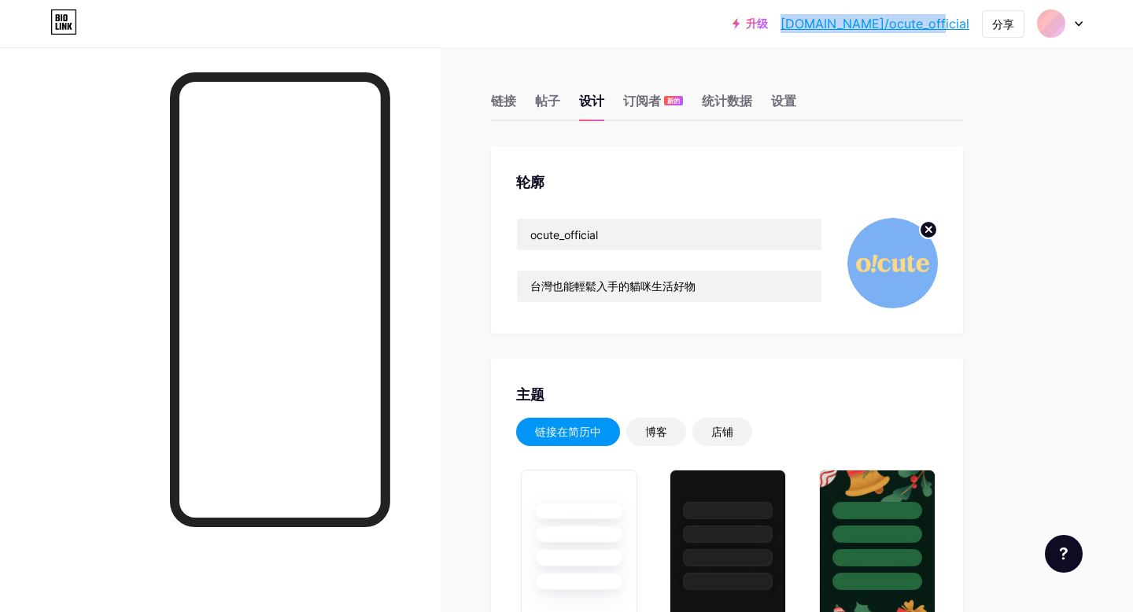
copy font "[DOMAIN_NAME]/ocute_official"
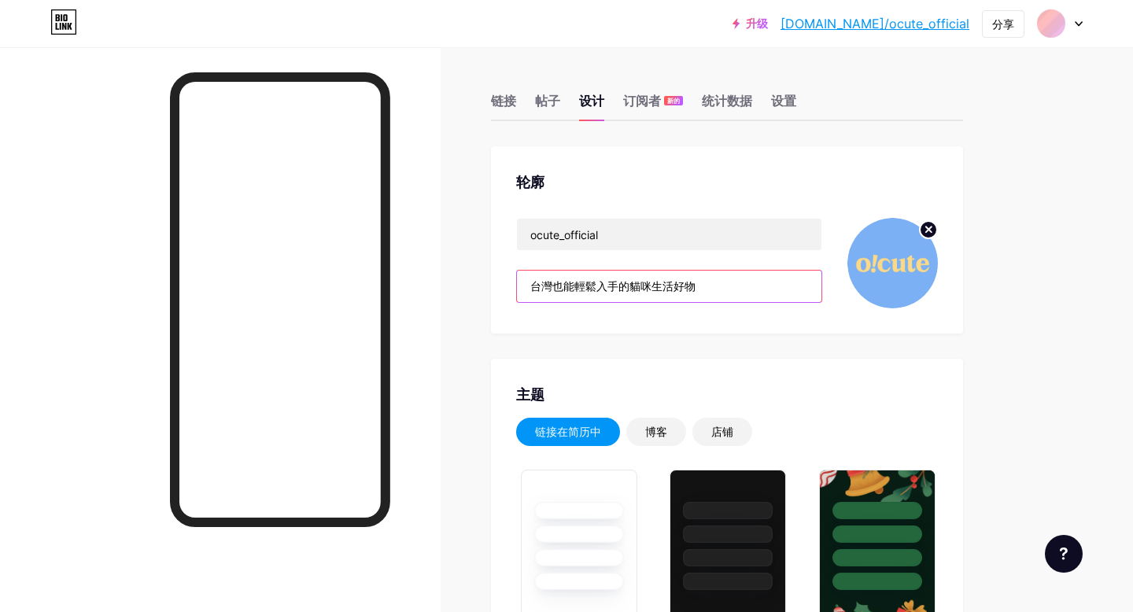
click at [575, 289] on input "台灣也能輕鬆入手的貓咪生活好物" at bounding box center [669, 286] width 304 height 31
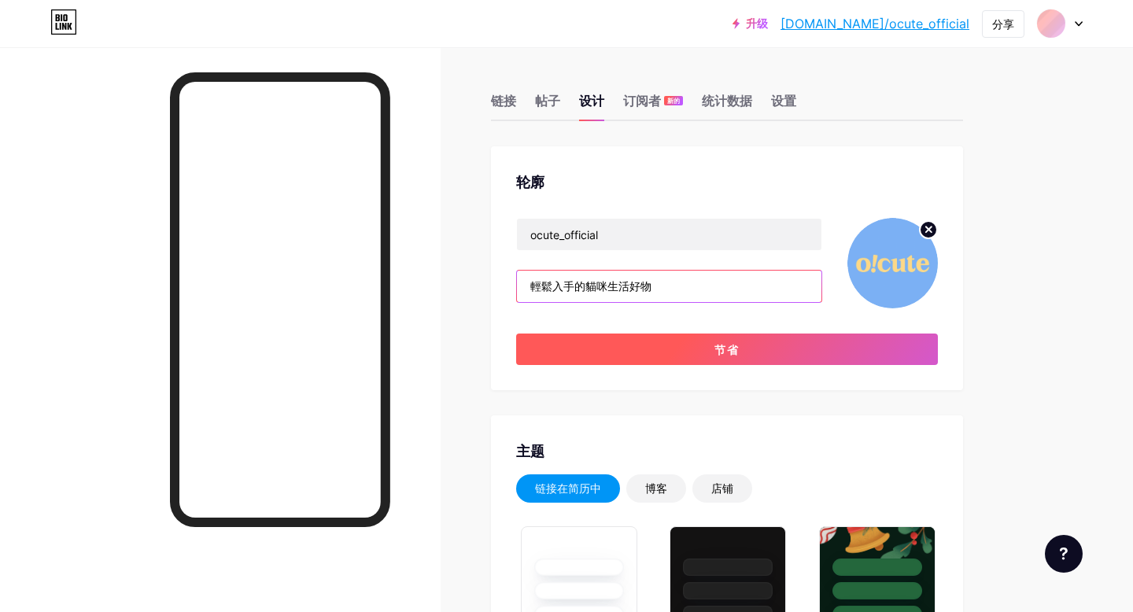
type input "輕鬆入手的貓咪生活好物"
click at [656, 350] on button "节省" at bounding box center [727, 348] width 422 height 31
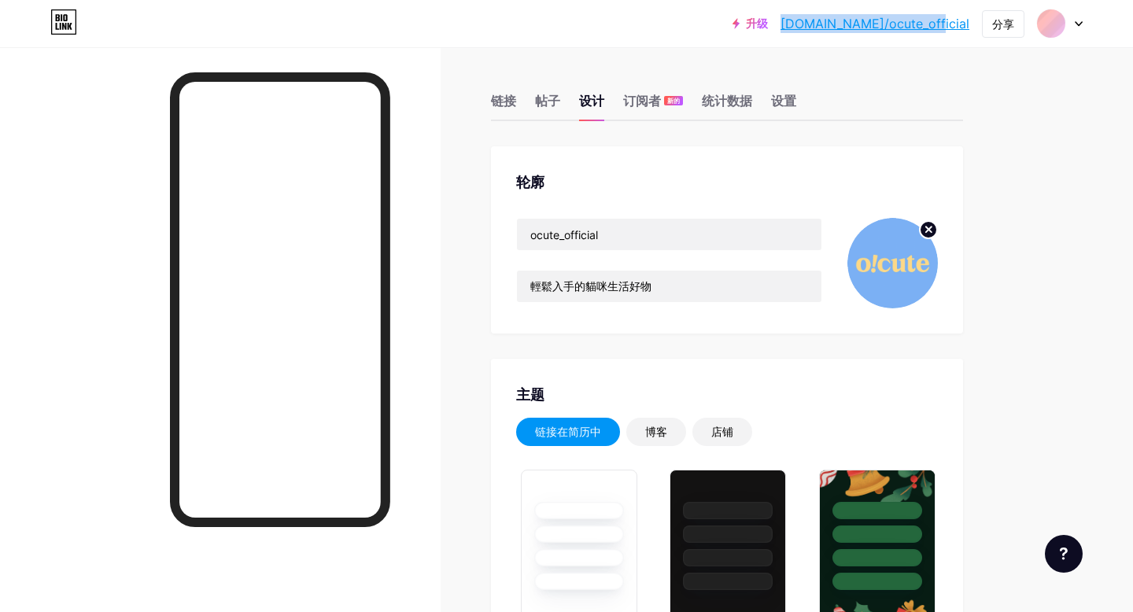
copy font "[DOMAIN_NAME]/ocute_official"
